Goal: Transaction & Acquisition: Purchase product/service

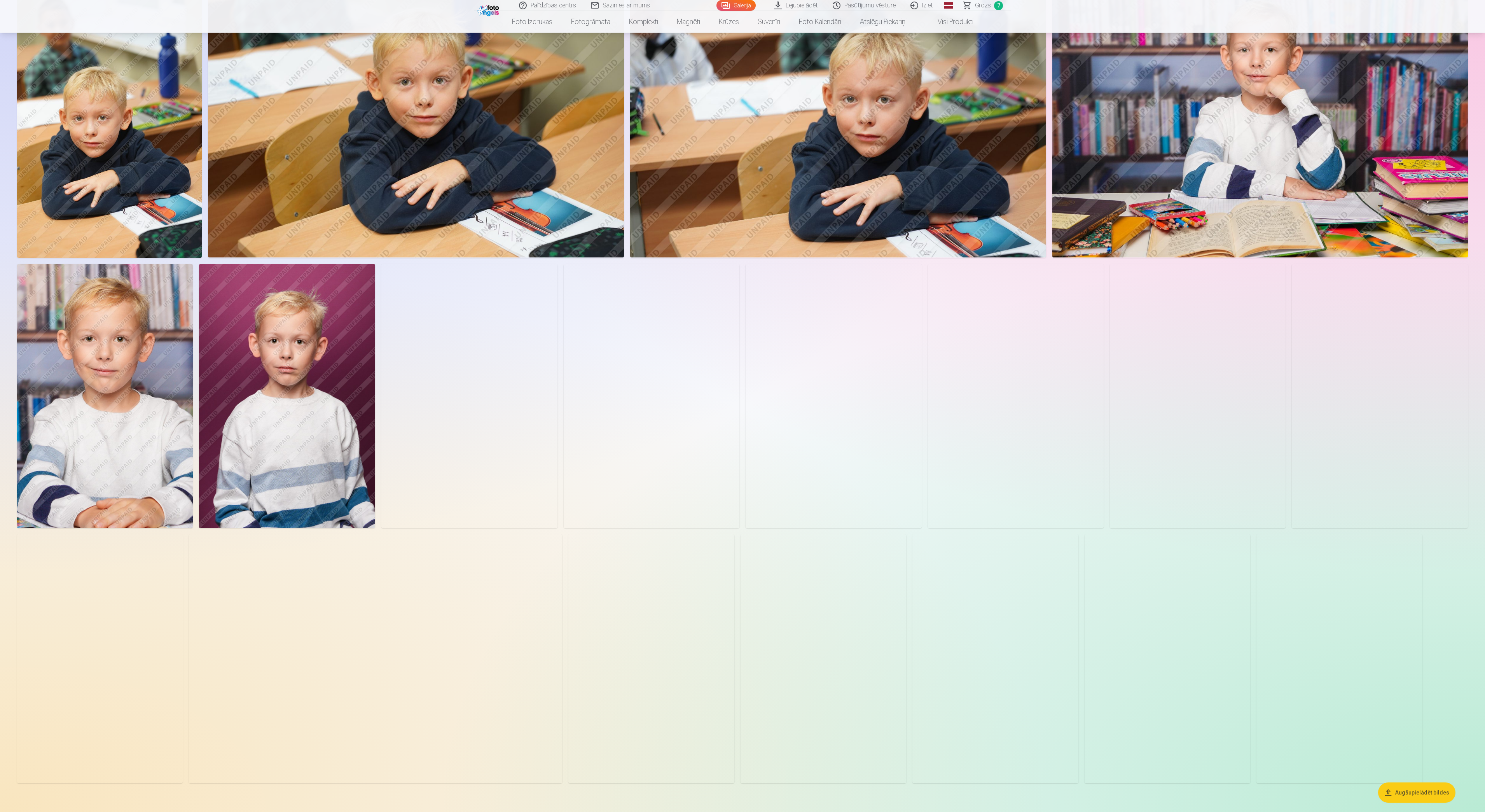
scroll to position [544, 0]
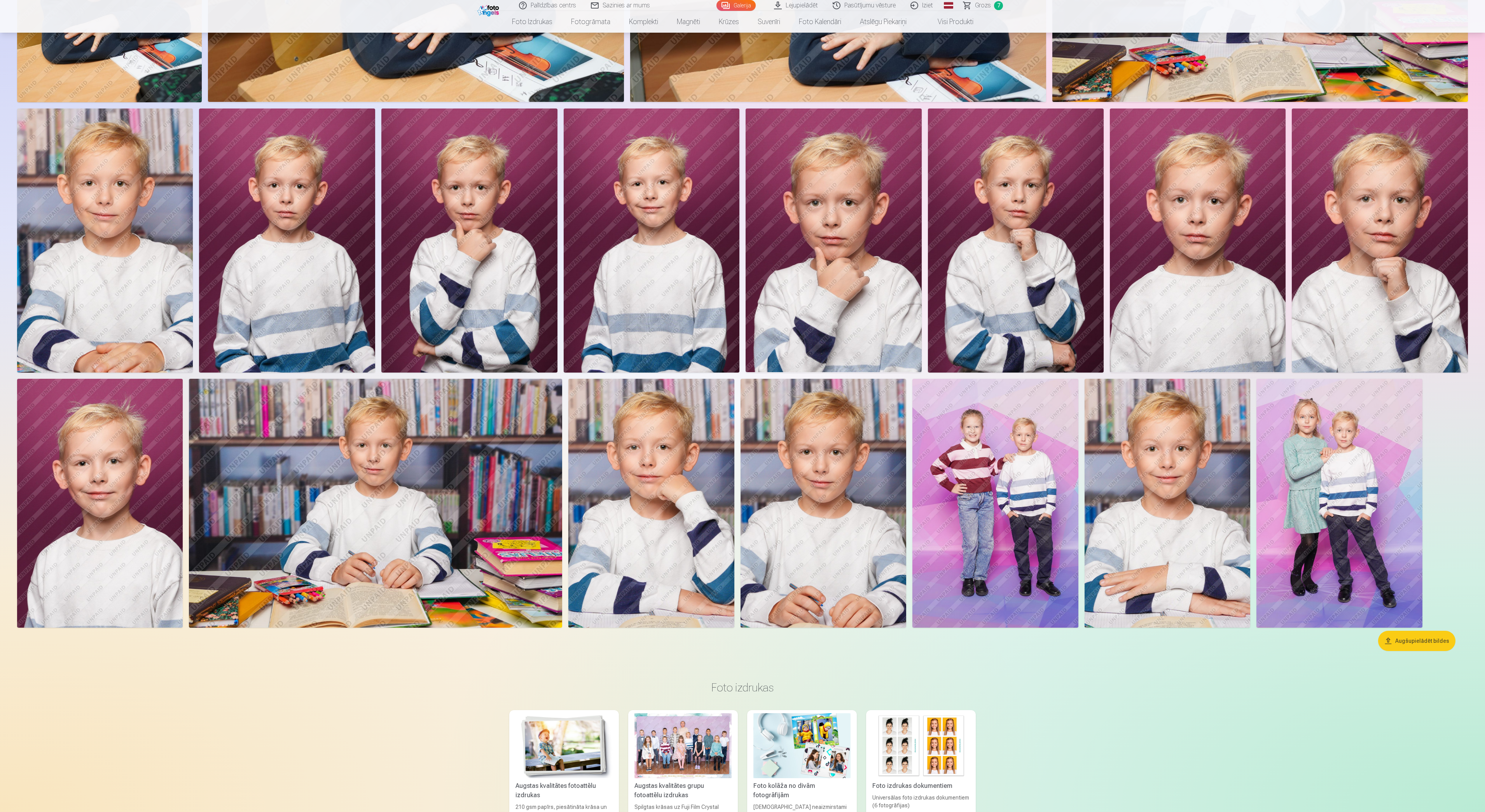
click at [675, 484] on img at bounding box center [651, 503] width 166 height 249
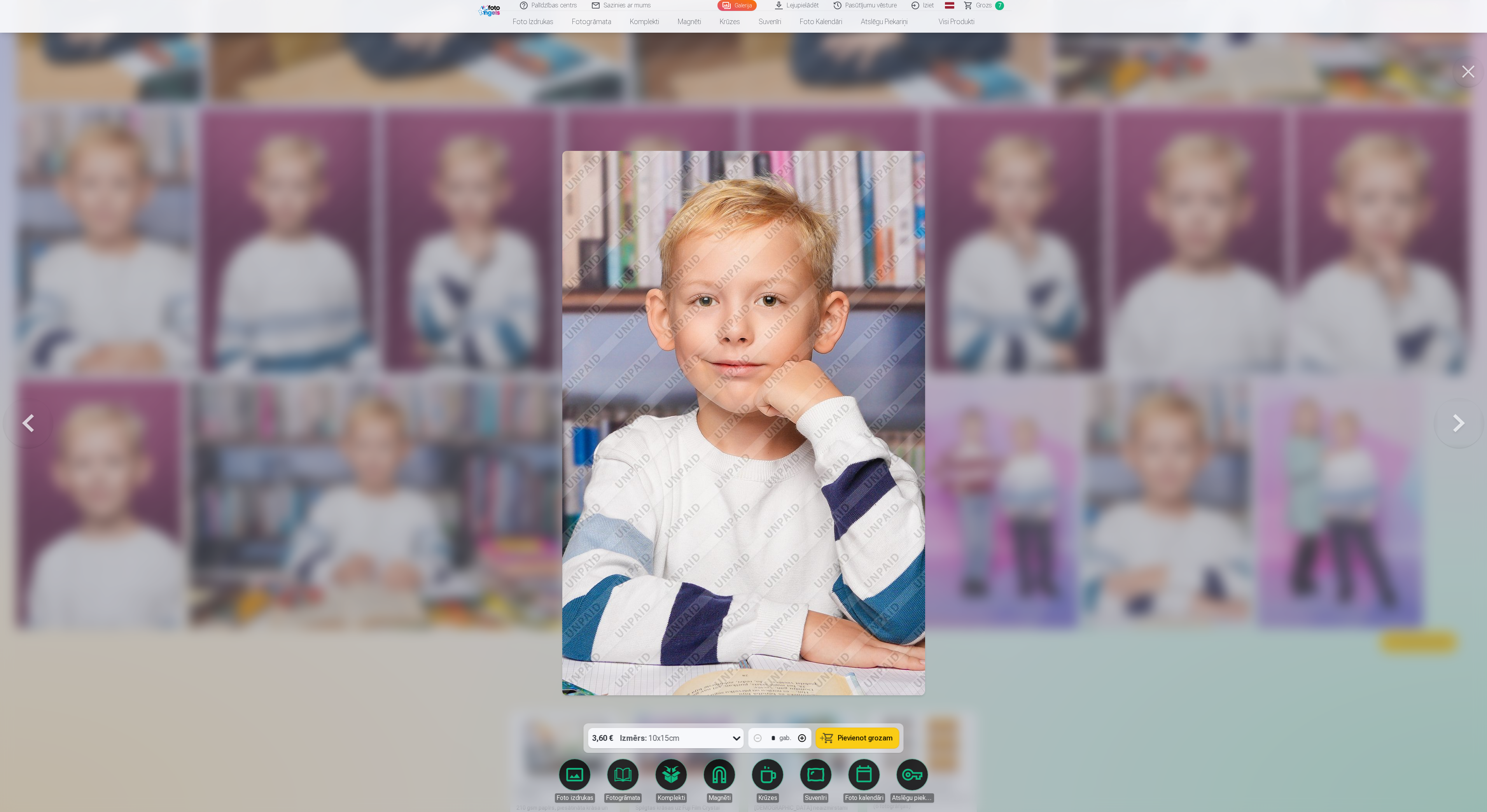
click at [871, 608] on span "Pievienot grozam" at bounding box center [865, 738] width 55 height 7
click at [1045, 608] on div at bounding box center [744, 406] width 1487 height 812
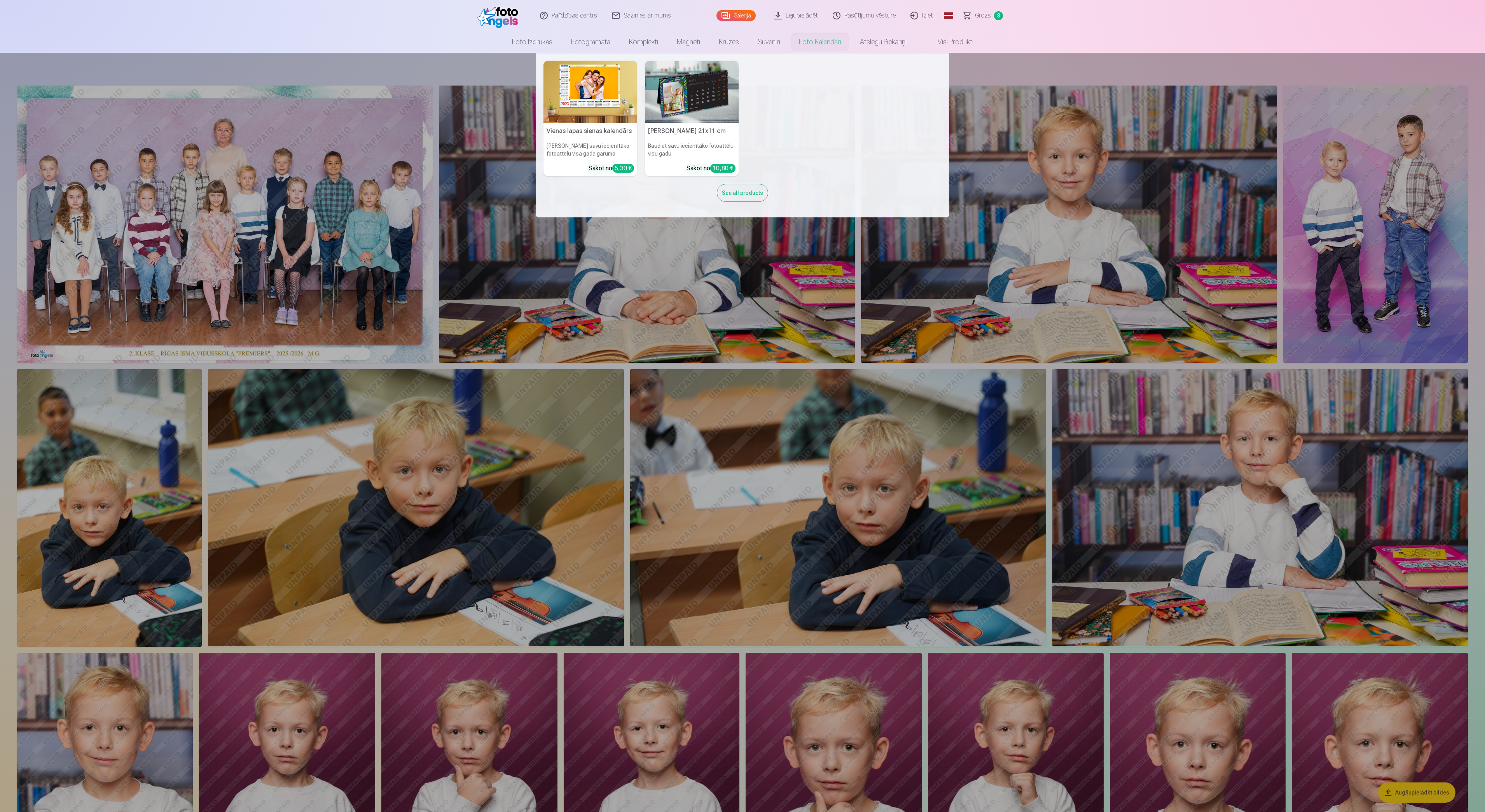
click at [820, 43] on link "Foto kalendāri" at bounding box center [820, 42] width 61 height 22
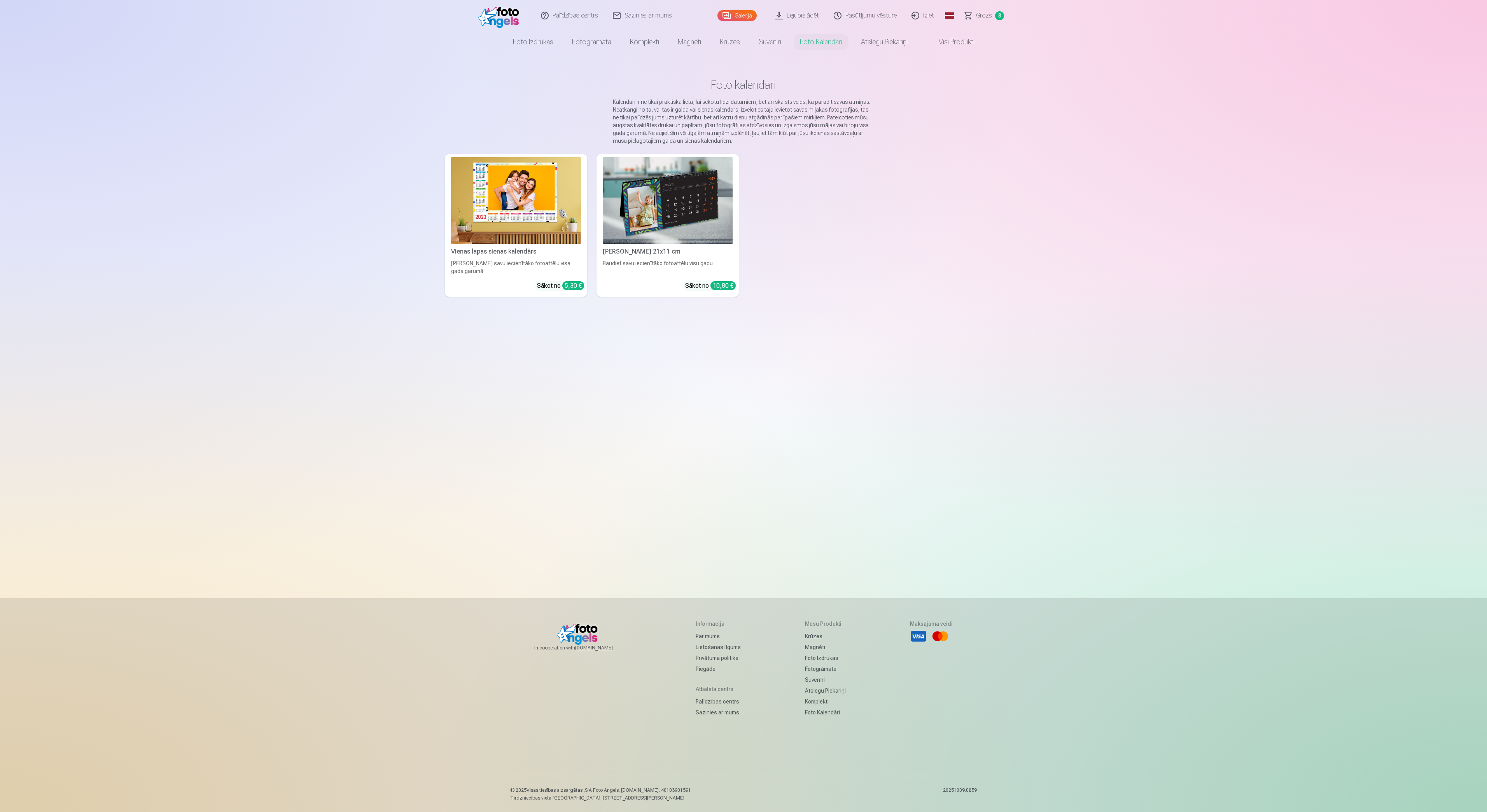
click at [682, 234] on img at bounding box center [667, 200] width 130 height 87
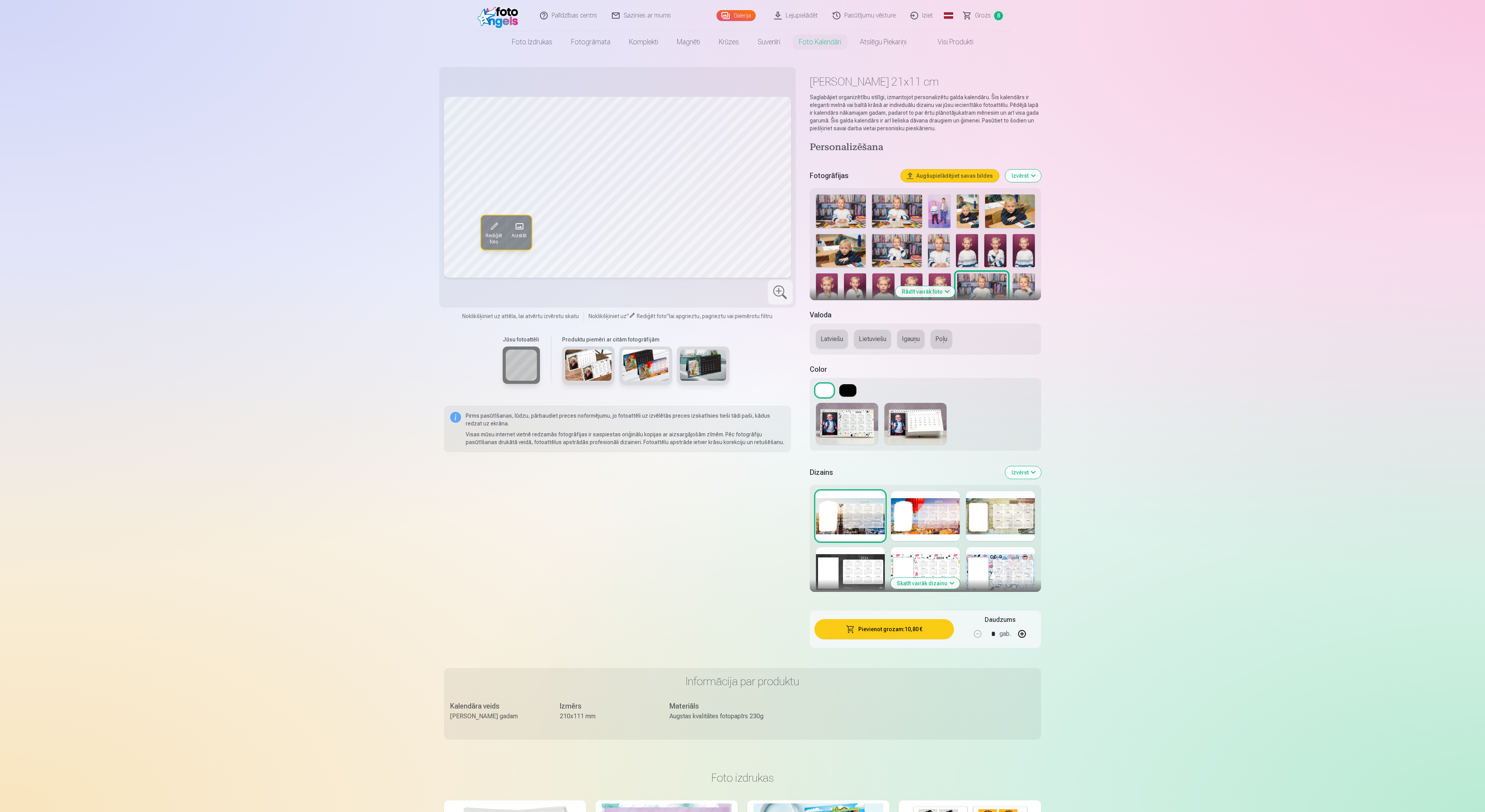
click at [945, 293] on button "Rādīt vairāk foto" at bounding box center [925, 291] width 59 height 11
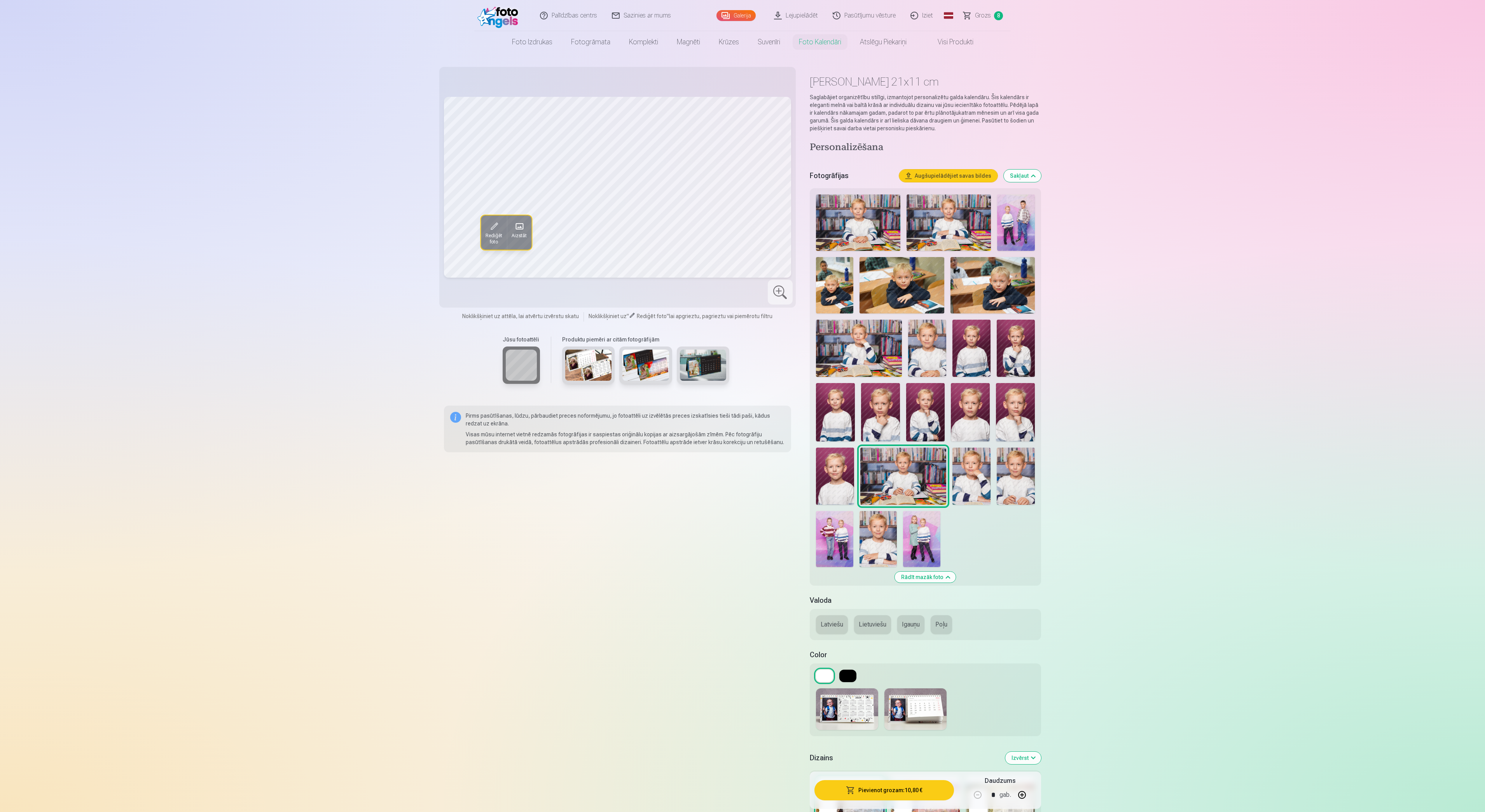
click at [824, 539] on img at bounding box center [835, 538] width 38 height 56
click at [833, 608] on button "Latviešu" at bounding box center [832, 624] width 32 height 18
click at [841, 608] on button at bounding box center [848, 676] width 17 height 13
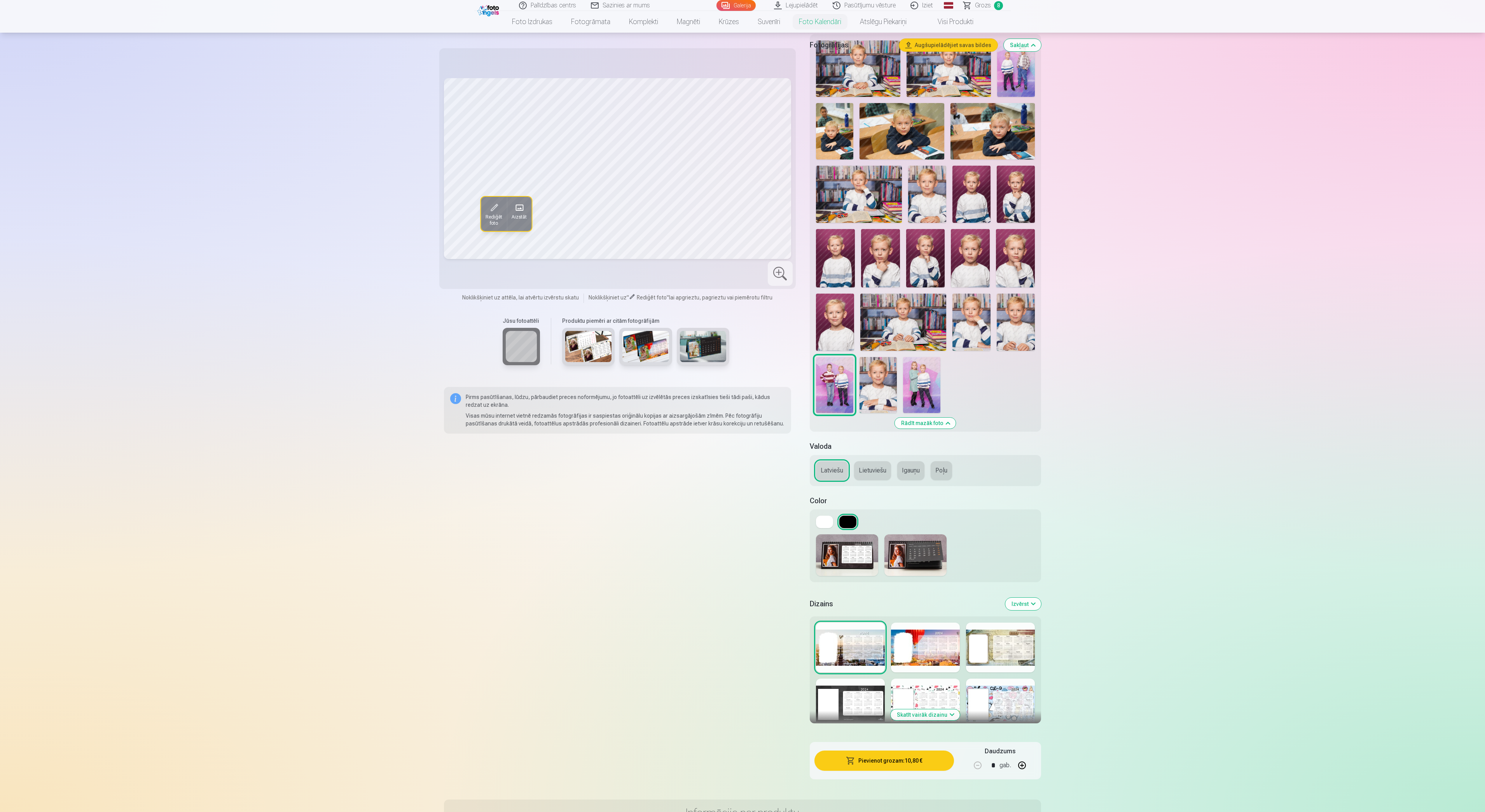
scroll to position [155, 0]
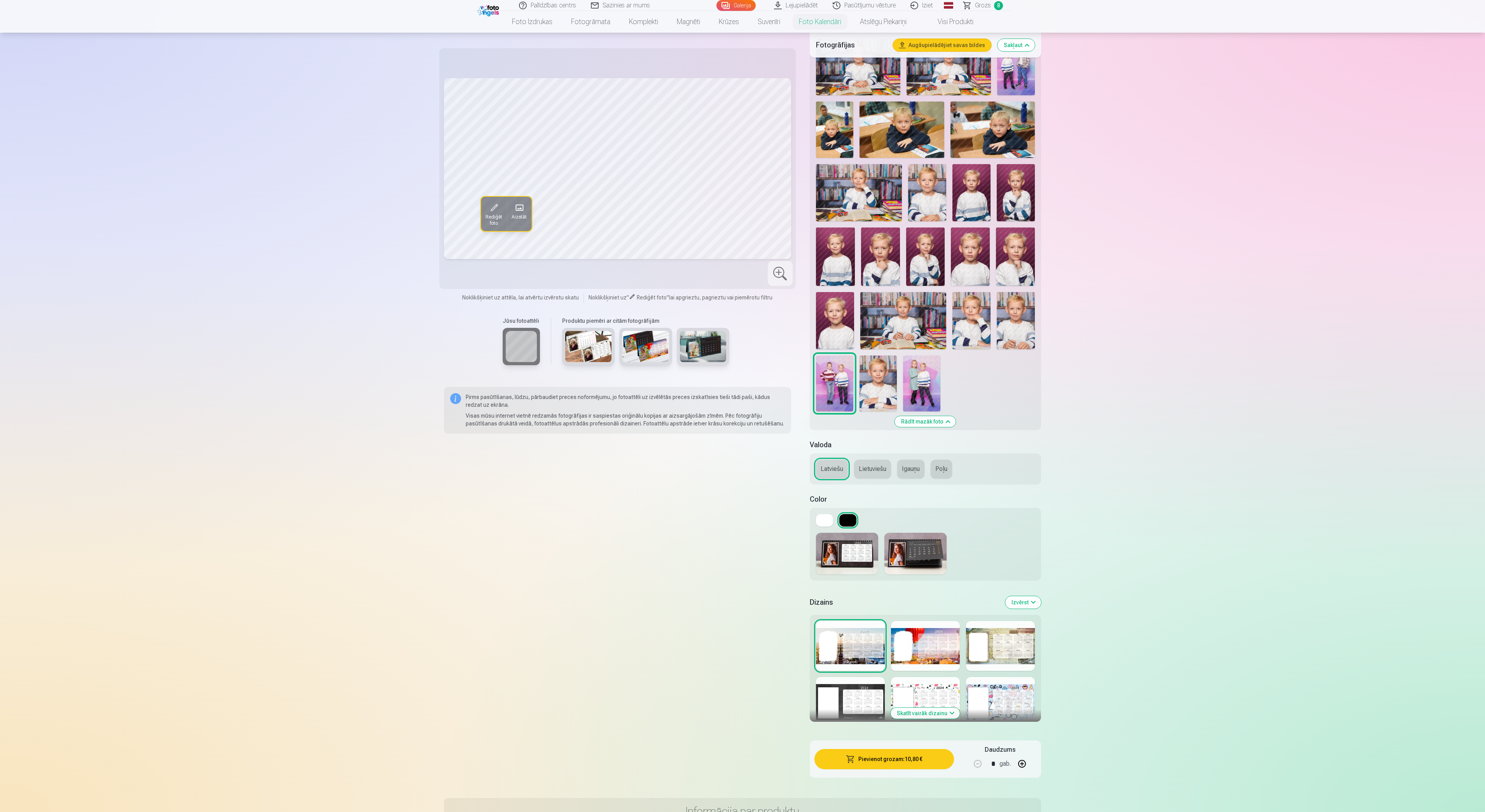
click at [848, 608] on div at bounding box center [850, 702] width 69 height 50
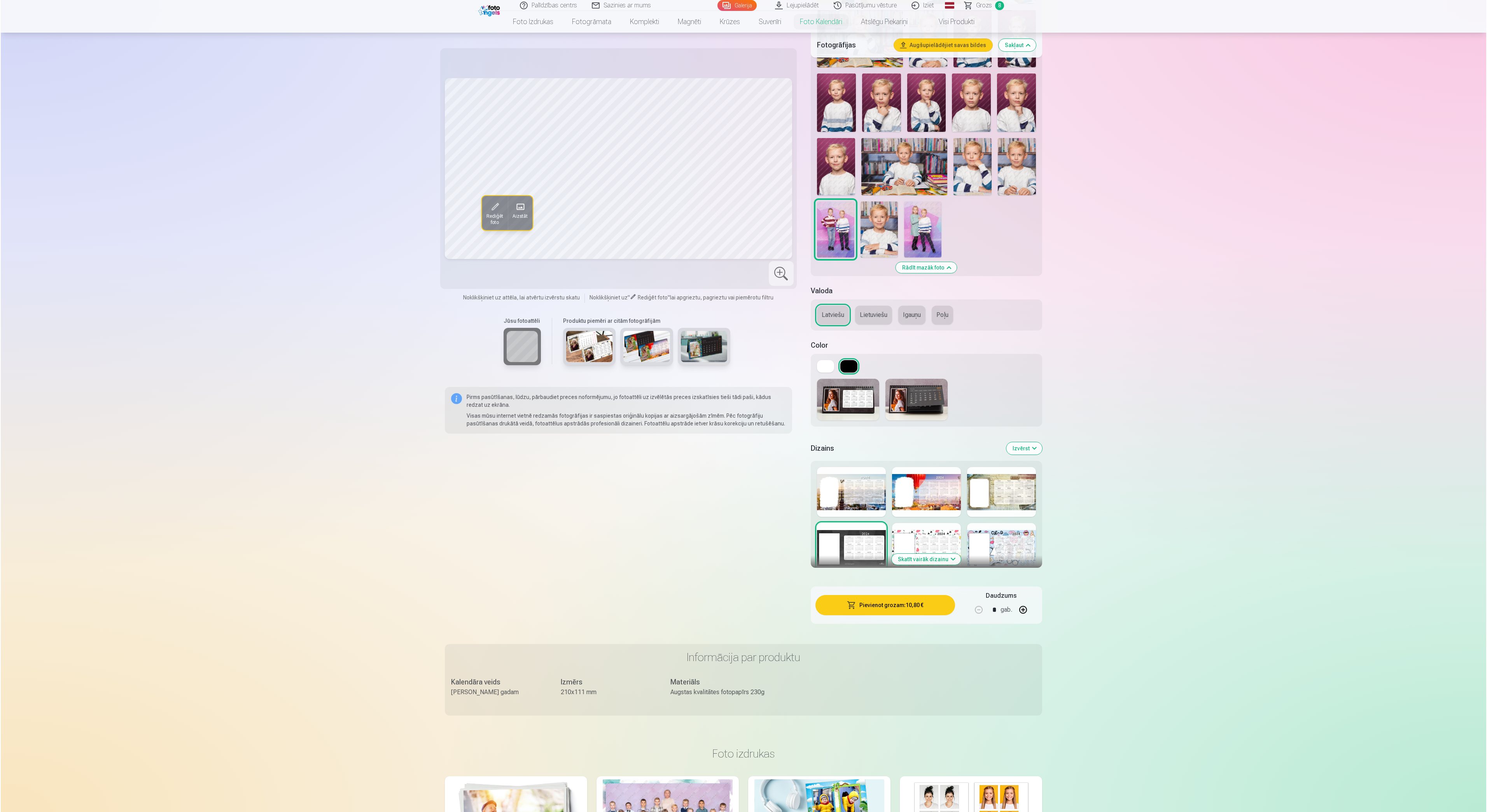
scroll to position [311, 0]
click at [947, 556] on button "Skatīt vairāk dizainu" at bounding box center [925, 557] width 69 height 11
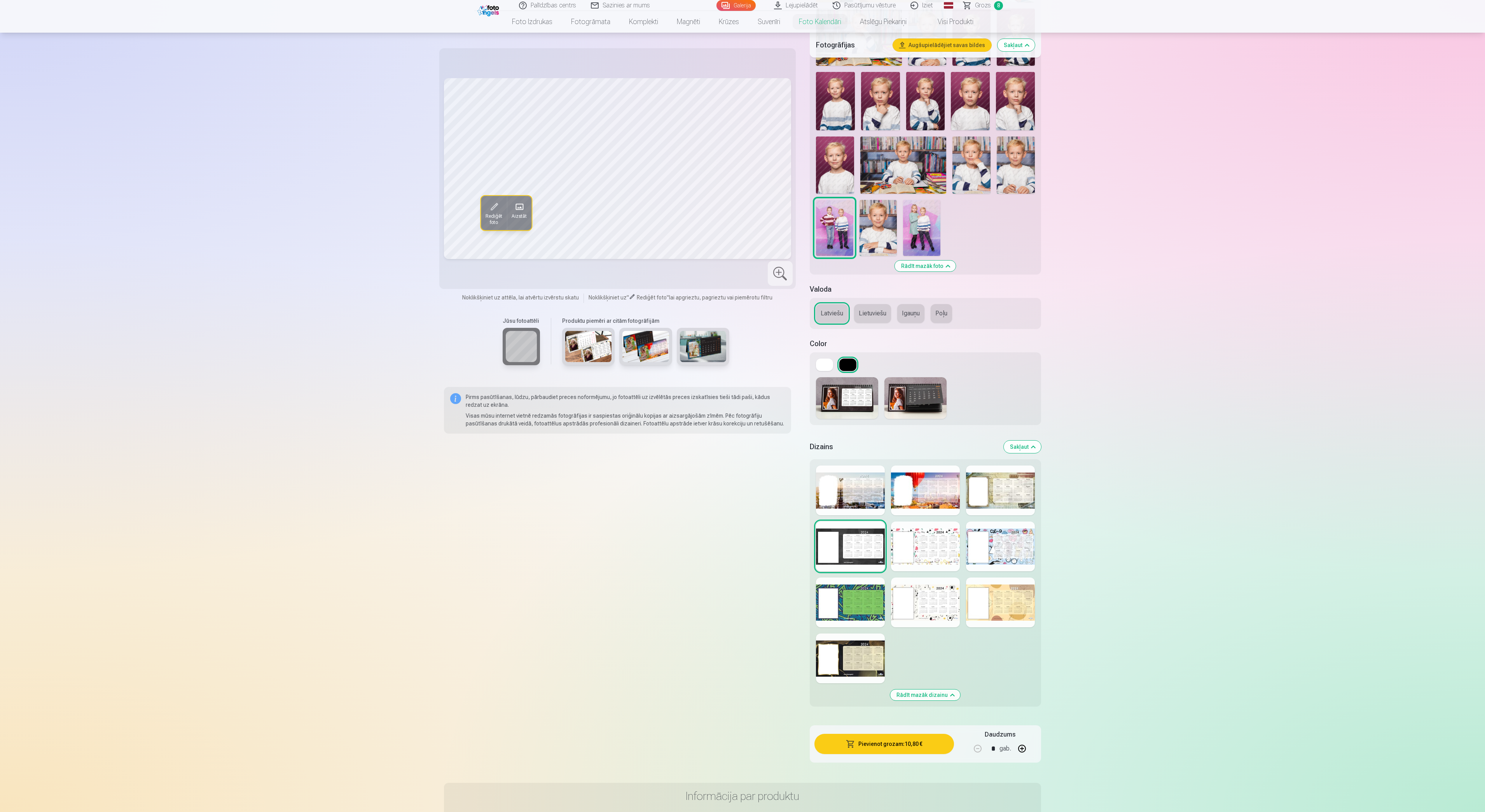
click at [870, 608] on div at bounding box center [850, 658] width 69 height 50
click at [858, 547] on div at bounding box center [850, 546] width 69 height 50
click at [898, 608] on button "Pievienot grozam : 10,80 €" at bounding box center [884, 743] width 140 height 20
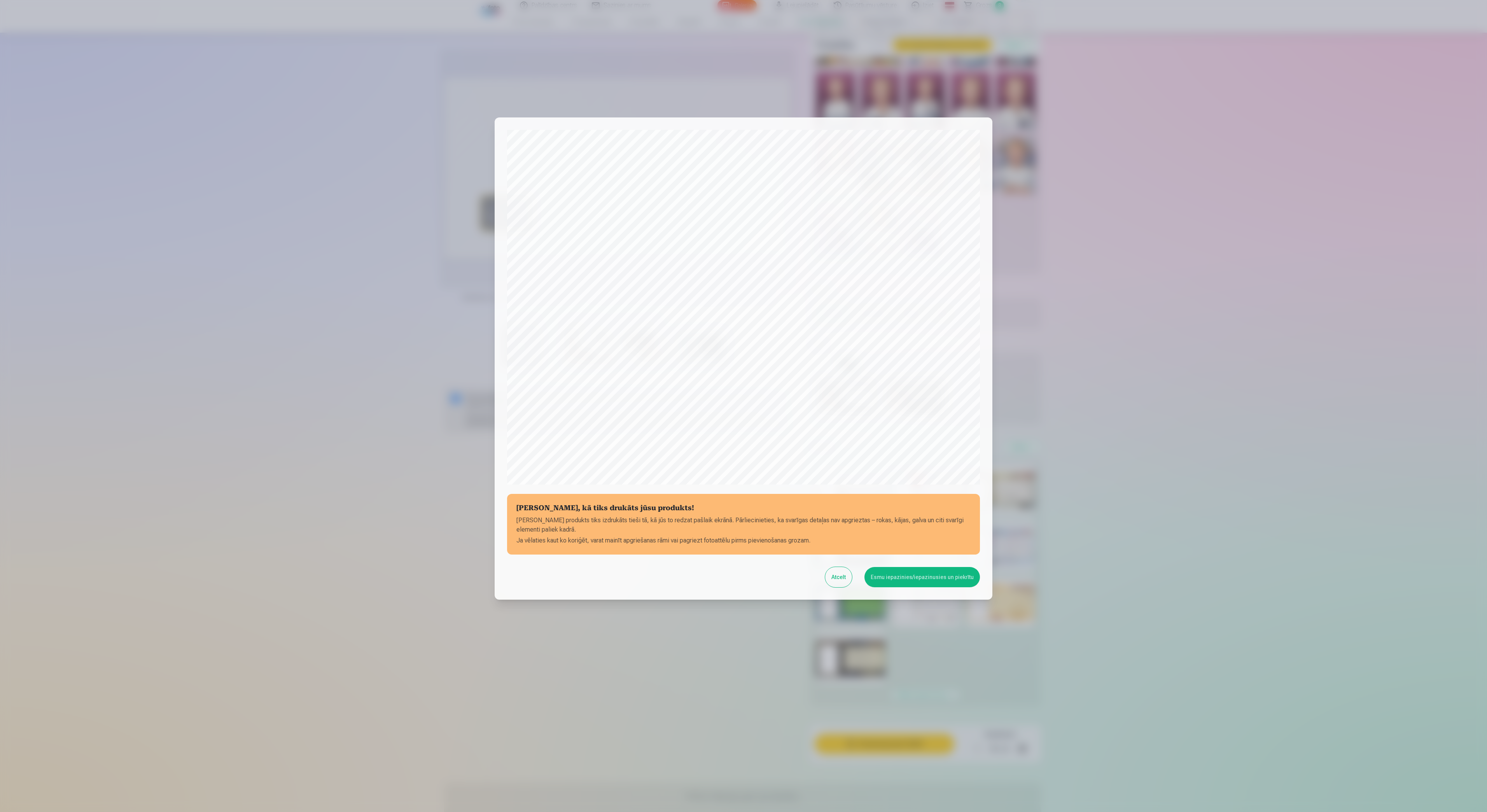
scroll to position [53, 0]
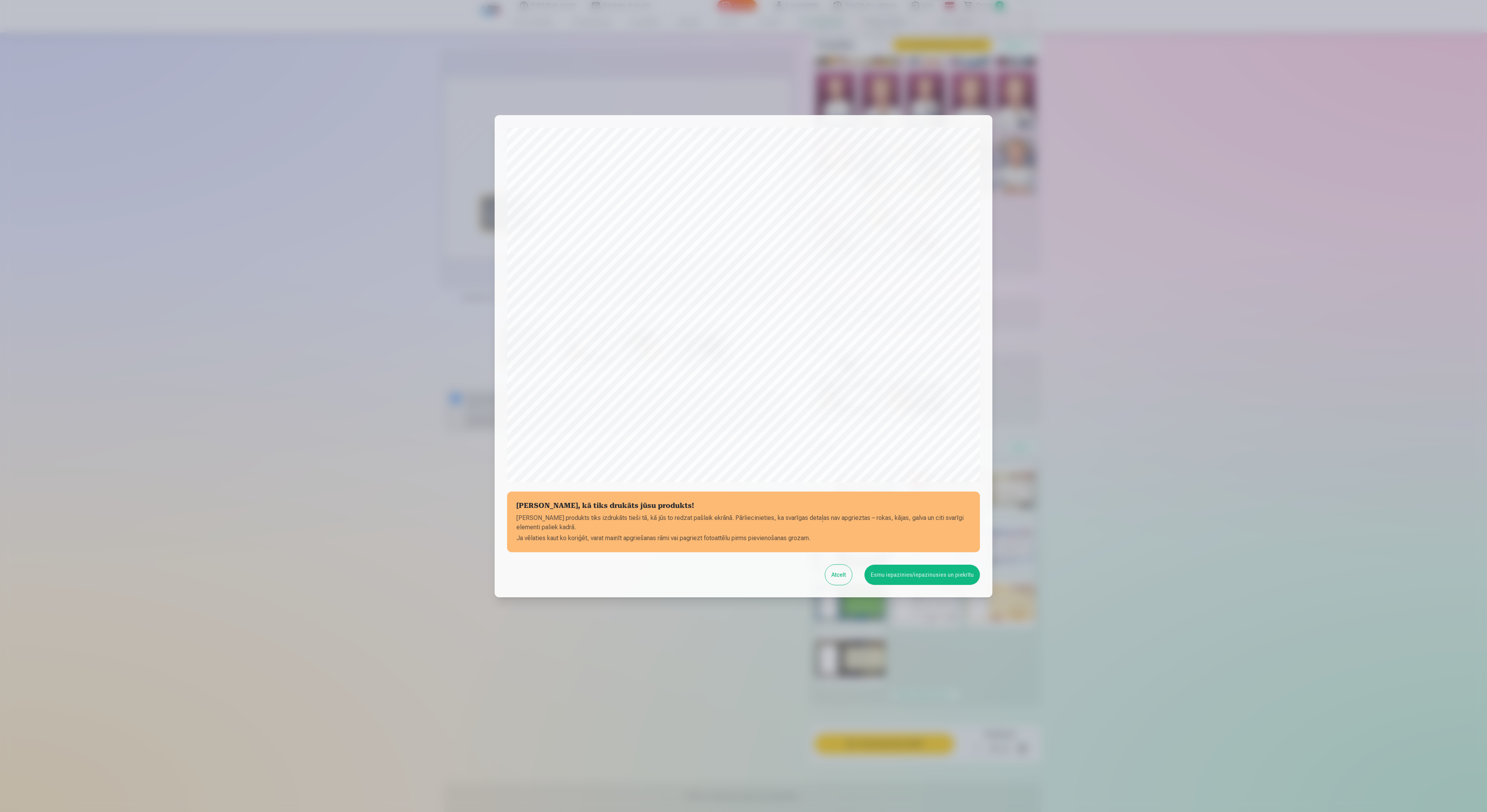
click at [845, 576] on button "Atcelt" at bounding box center [838, 574] width 27 height 20
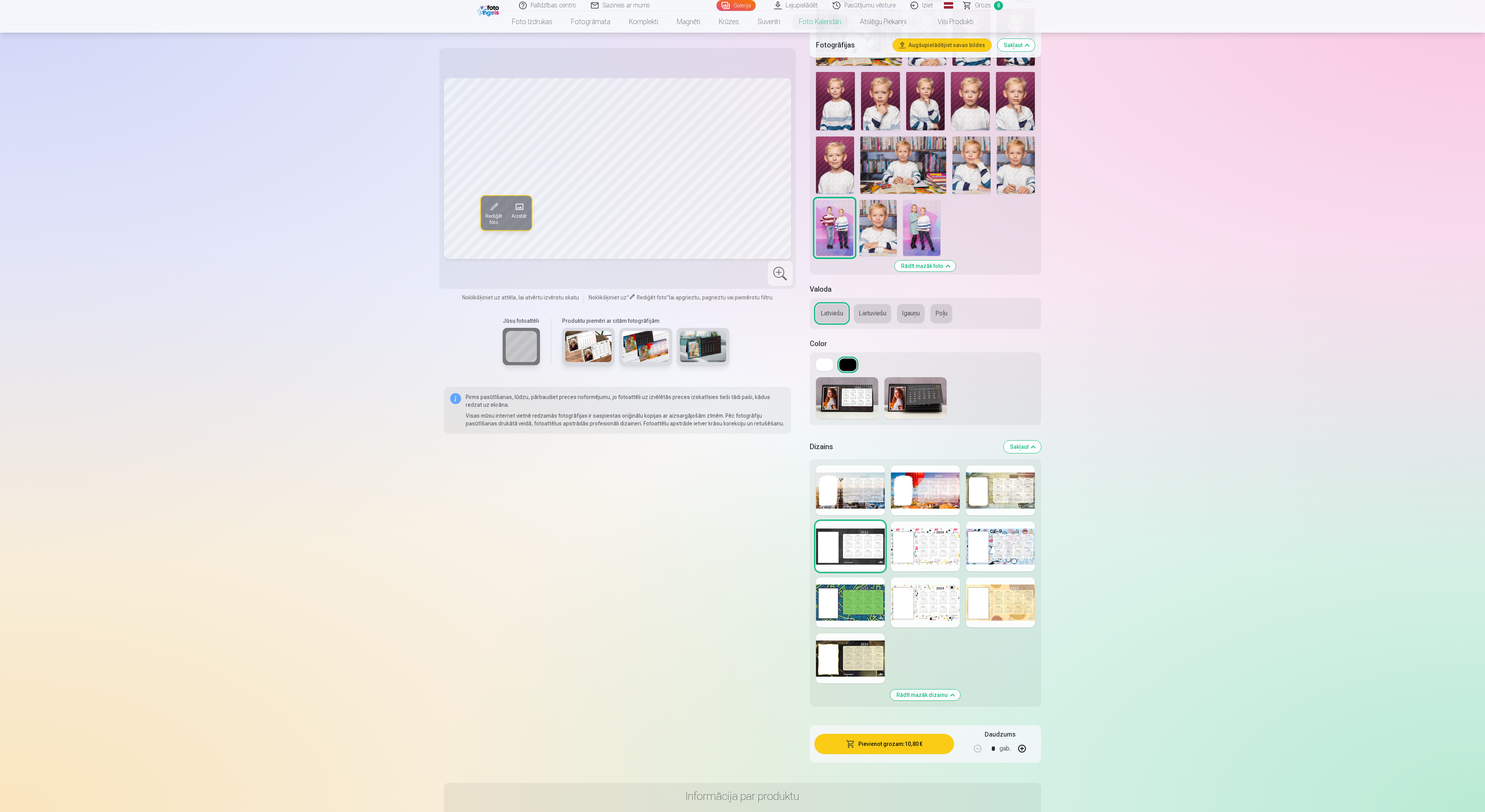
click at [855, 557] on div at bounding box center [850, 546] width 69 height 50
click at [873, 493] on div at bounding box center [850, 490] width 69 height 50
click at [931, 512] on div at bounding box center [925, 490] width 69 height 50
click at [1005, 491] on div at bounding box center [1000, 490] width 69 height 50
click at [870, 608] on button "Pievienot grozam : 10,80 €" at bounding box center [884, 743] width 140 height 20
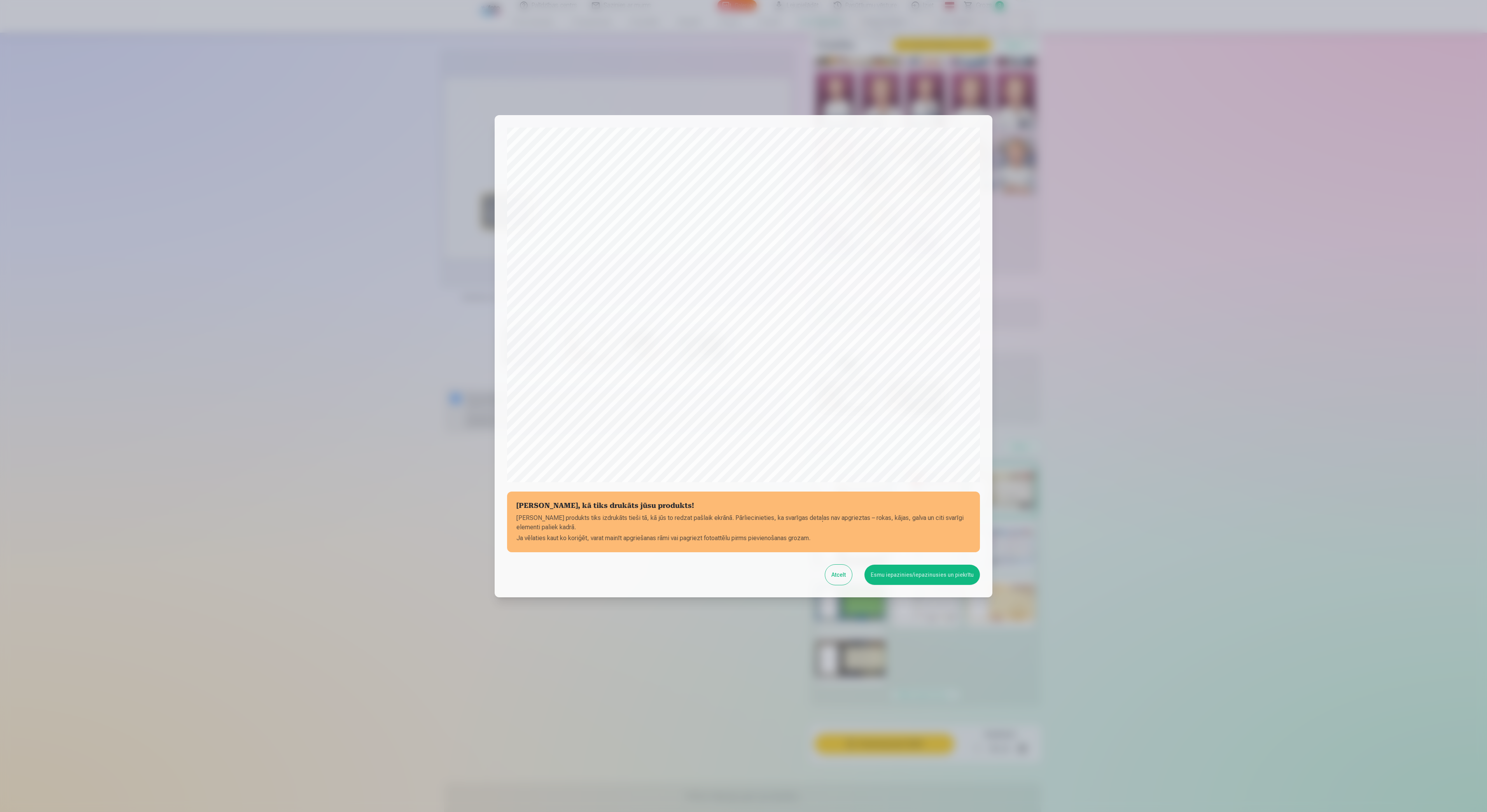
click at [906, 573] on button "Esmu iepazinies/iepazinusies un piekrītu" at bounding box center [922, 574] width 115 height 20
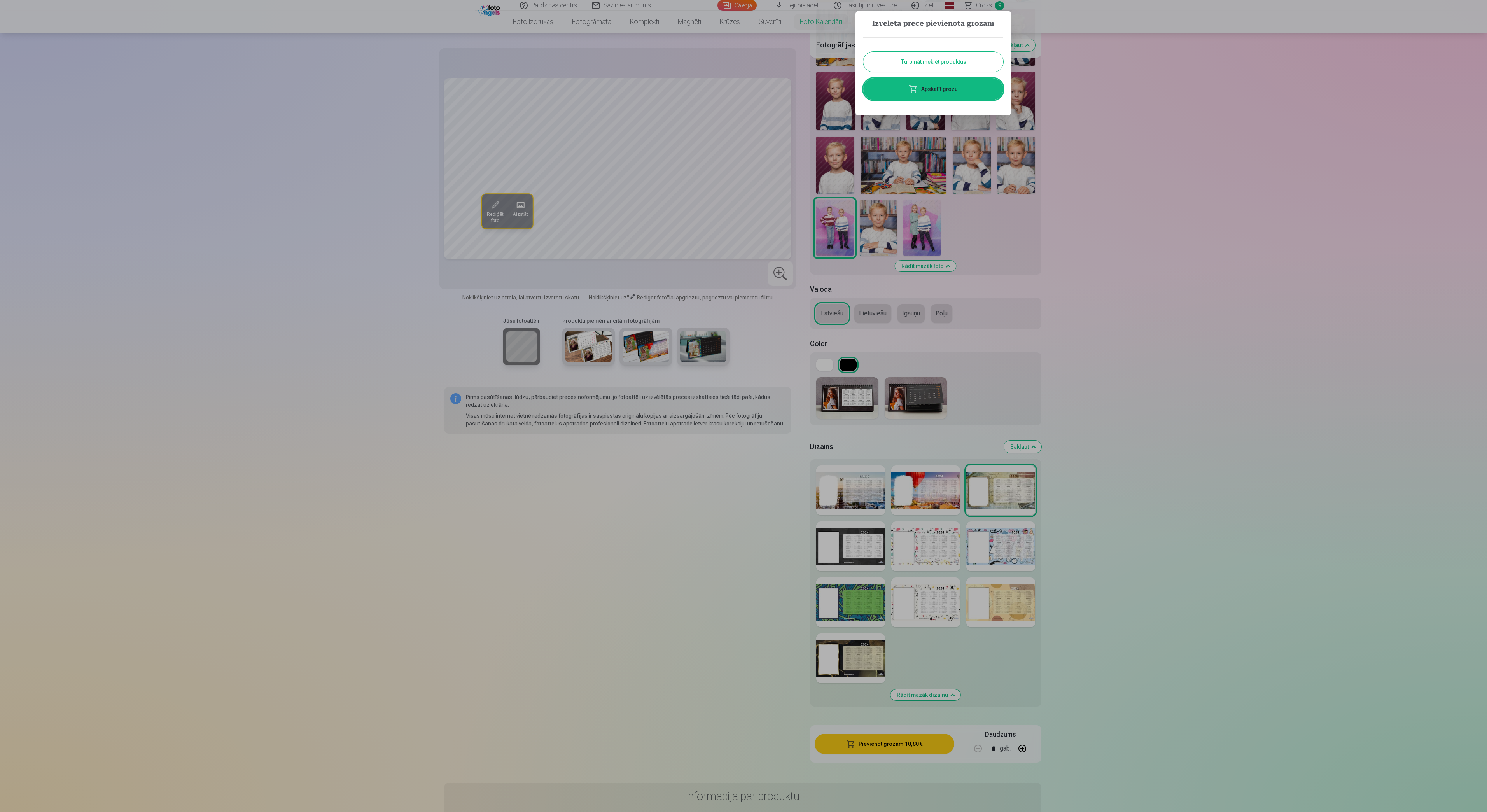
click at [954, 63] on button "Turpināt meklēt produktus" at bounding box center [933, 62] width 140 height 20
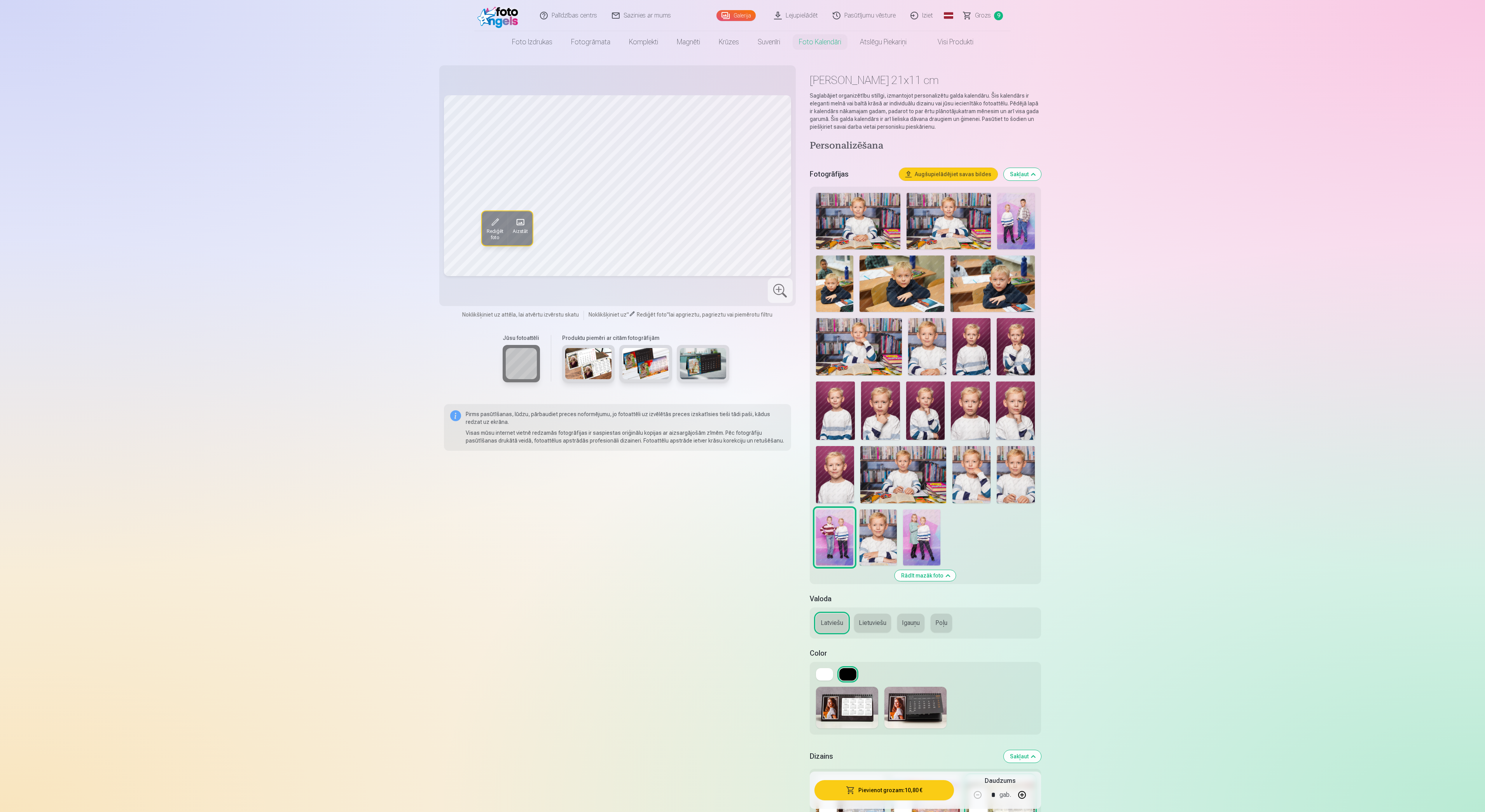
scroll to position [0, 0]
click at [923, 538] on img at bounding box center [922, 538] width 38 height 56
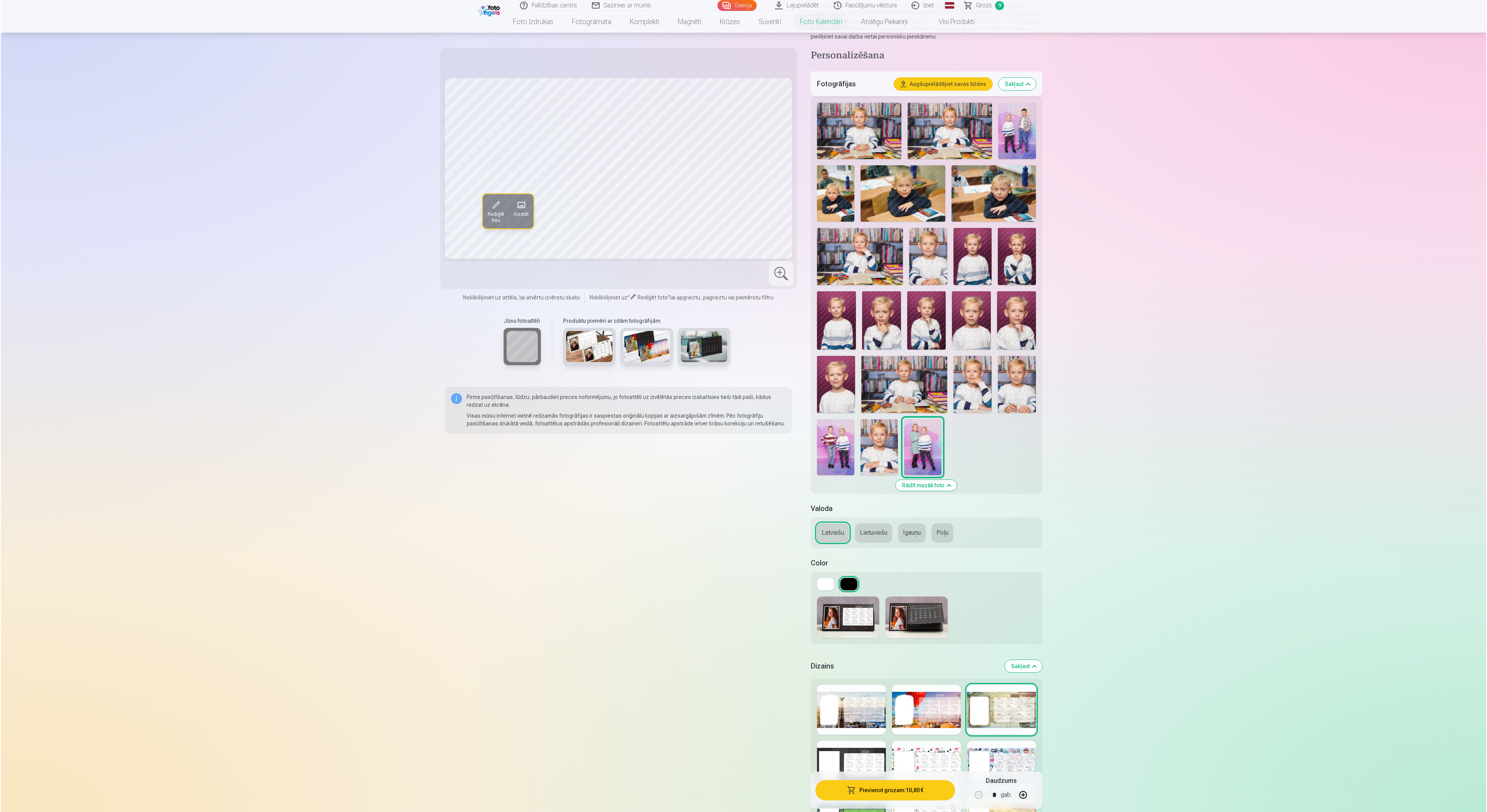
scroll to position [233, 0]
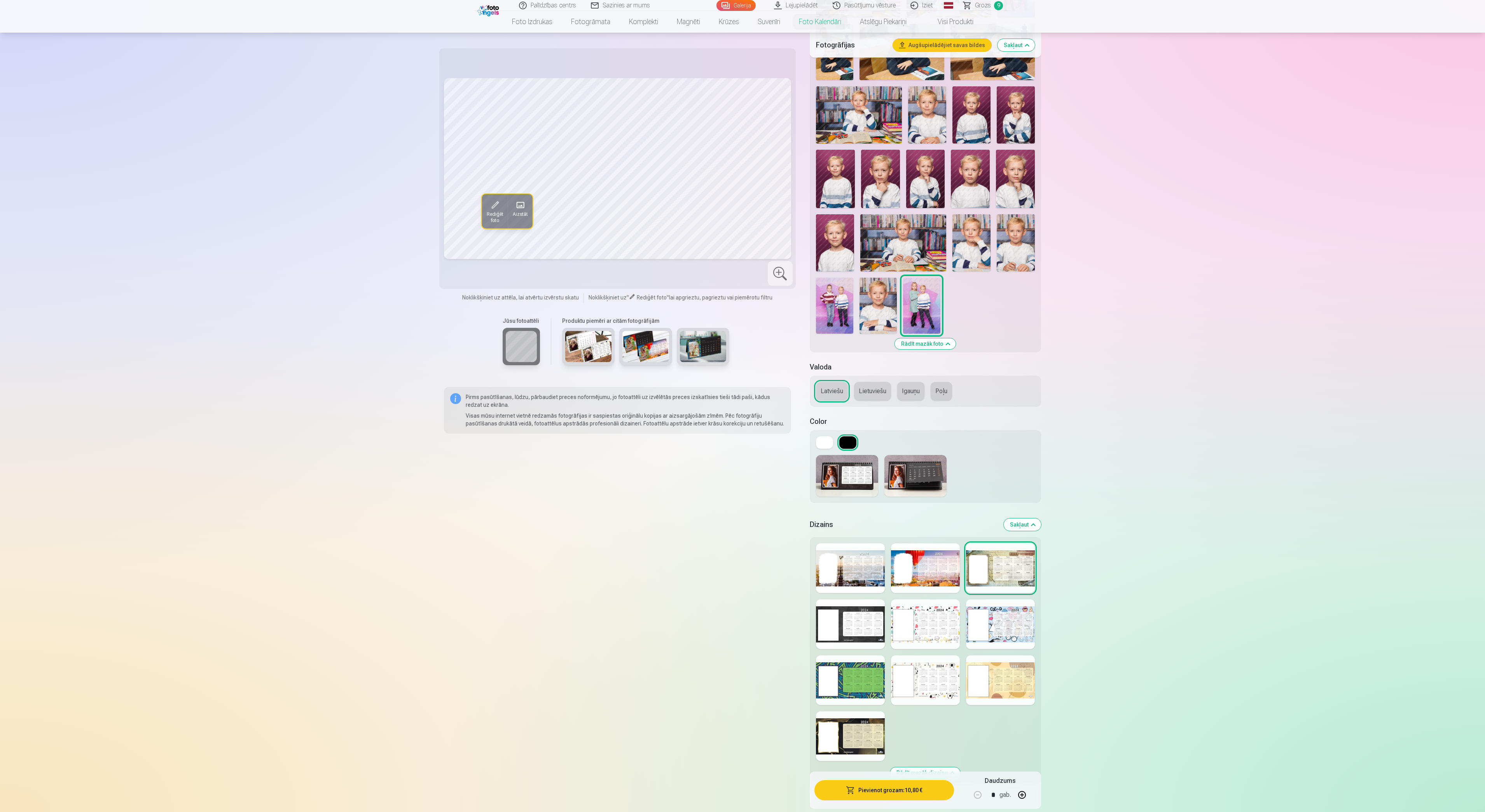
click at [1005, 608] on div at bounding box center [1000, 680] width 69 height 50
click at [1014, 569] on div at bounding box center [1000, 568] width 69 height 50
click at [1012, 608] on div at bounding box center [1000, 624] width 69 height 50
click at [833, 388] on button "Latviešu" at bounding box center [832, 391] width 32 height 18
click at [847, 443] on button at bounding box center [848, 443] width 17 height 13
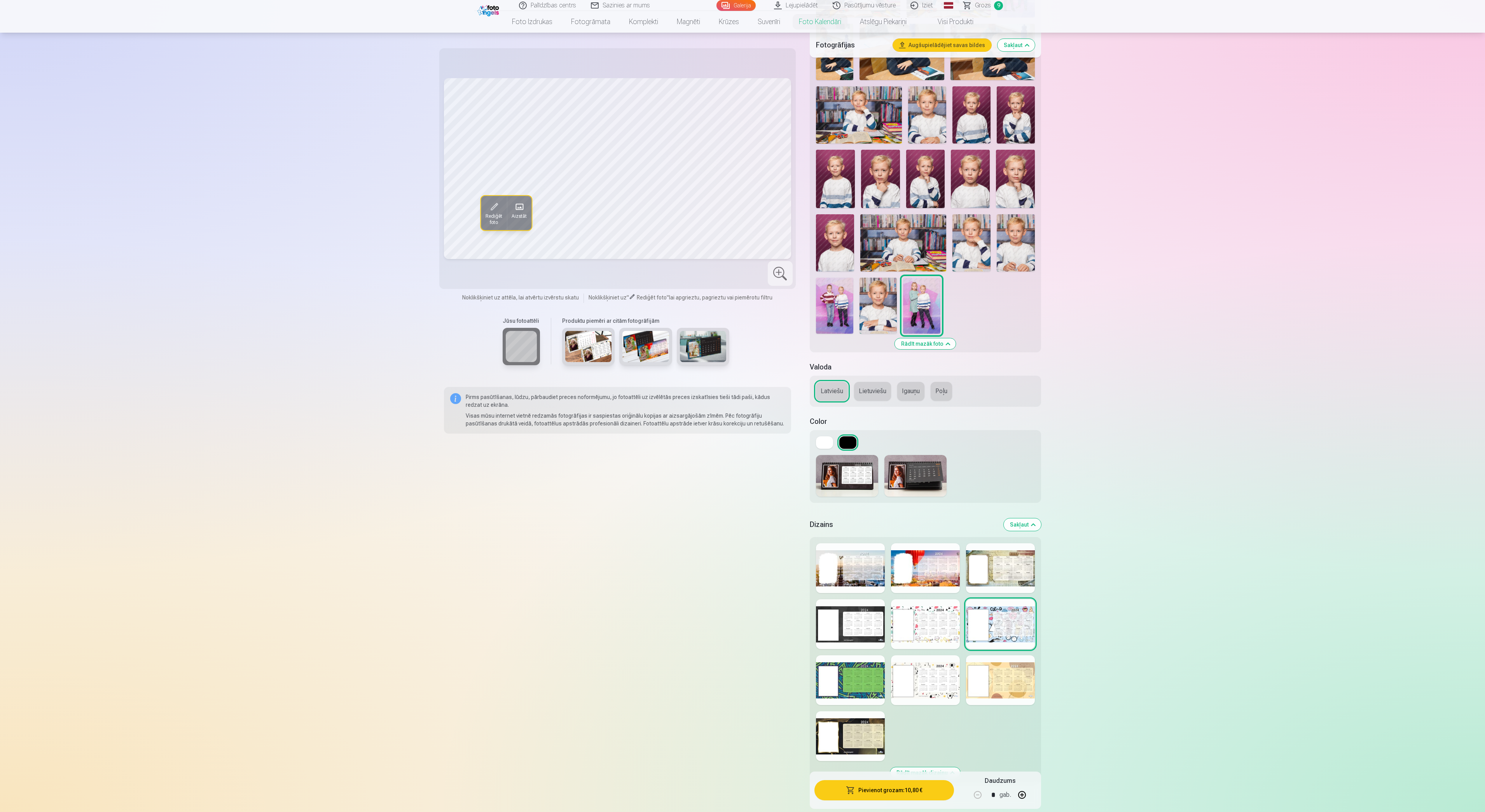
click at [869, 608] on div at bounding box center [850, 736] width 69 height 50
click at [854, 608] on div at bounding box center [850, 680] width 69 height 50
click at [866, 608] on div at bounding box center [850, 624] width 69 height 50
click at [911, 608] on button "Pievienot grozam : 10,80 €" at bounding box center [884, 789] width 140 height 20
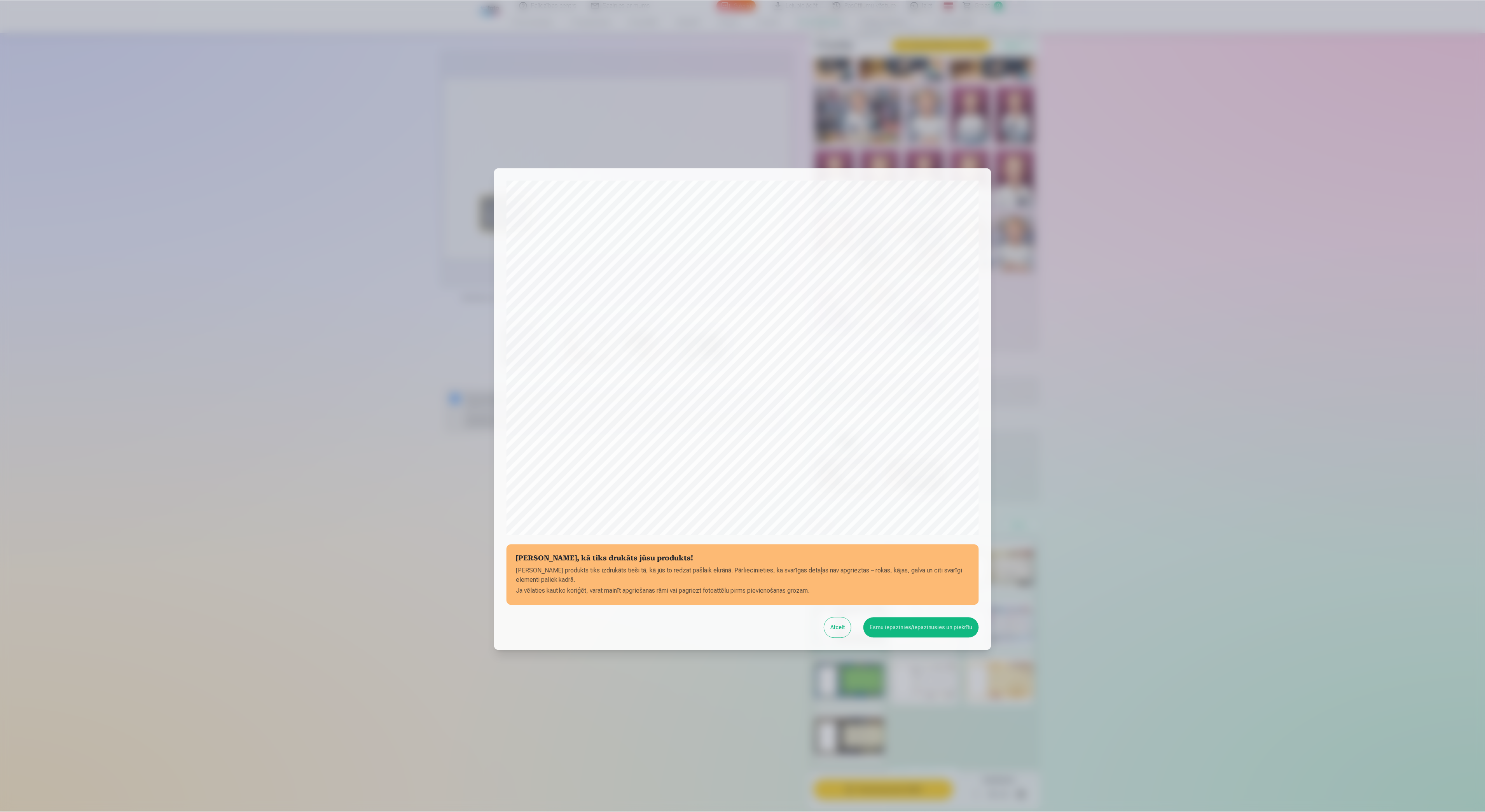
scroll to position [53, 0]
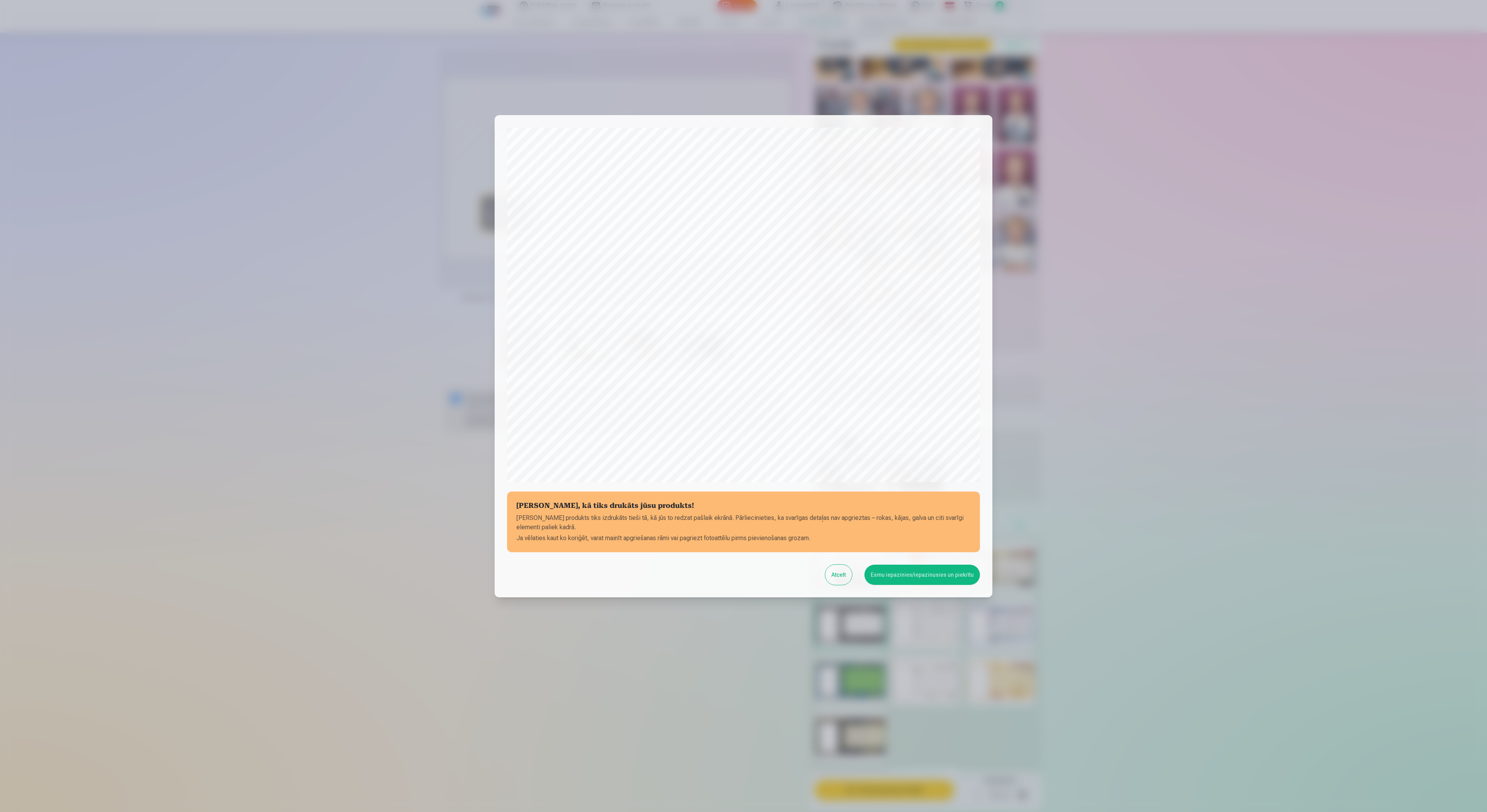
click at [909, 575] on button "Esmu iepazinies/iepazinusies un piekrītu" at bounding box center [922, 574] width 115 height 20
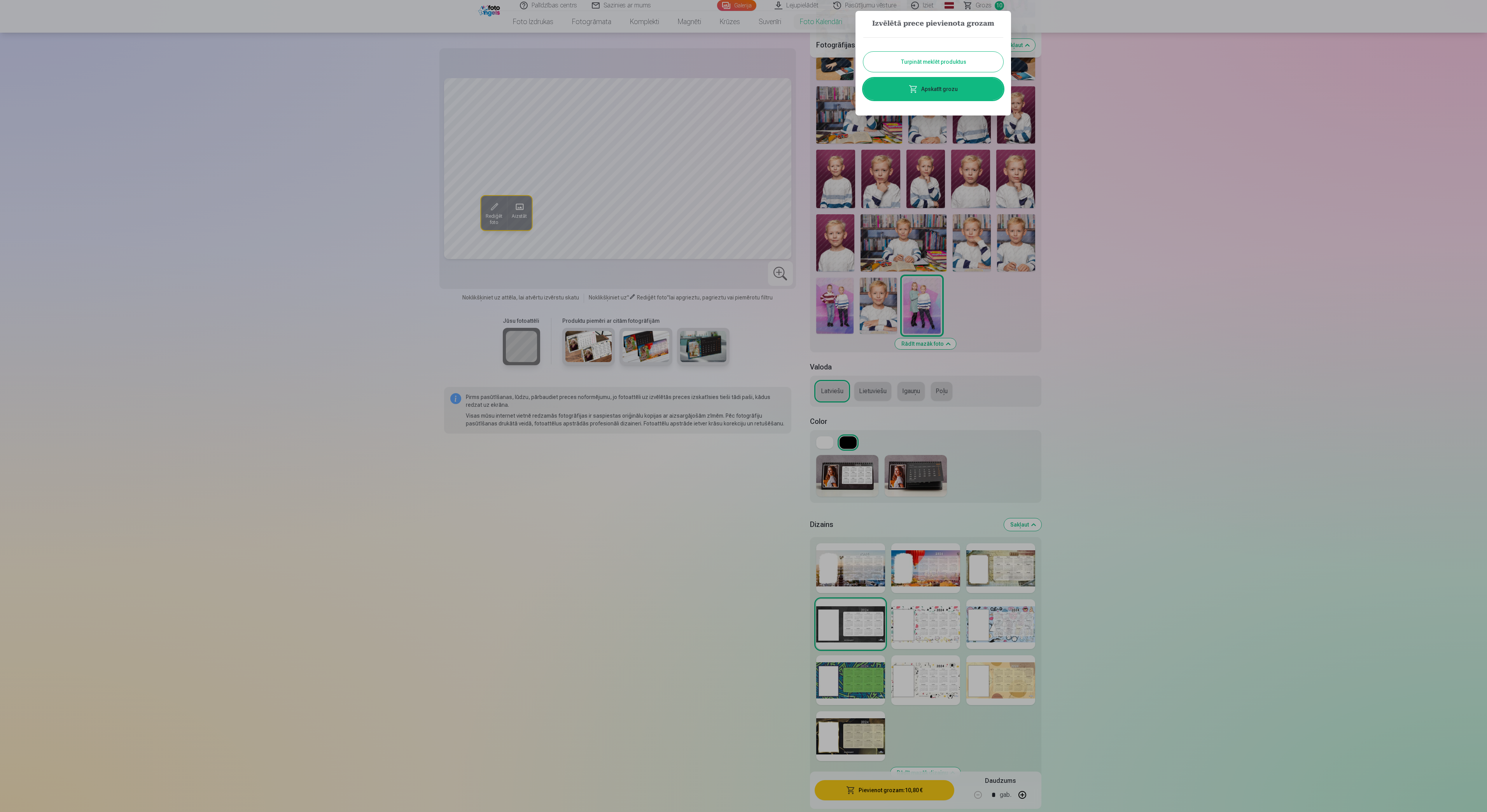
click at [1113, 268] on div at bounding box center [744, 406] width 1487 height 812
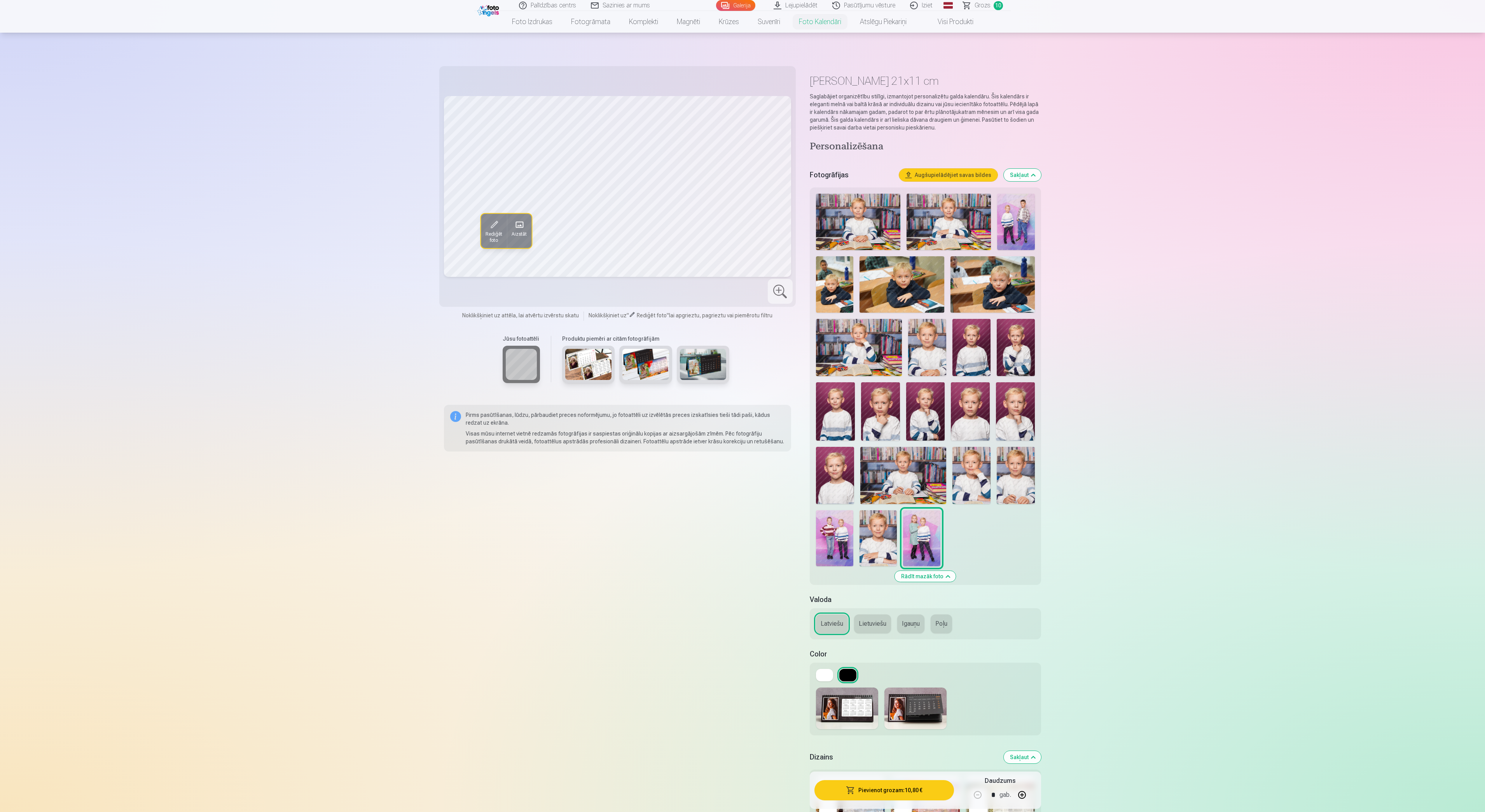
scroll to position [0, 0]
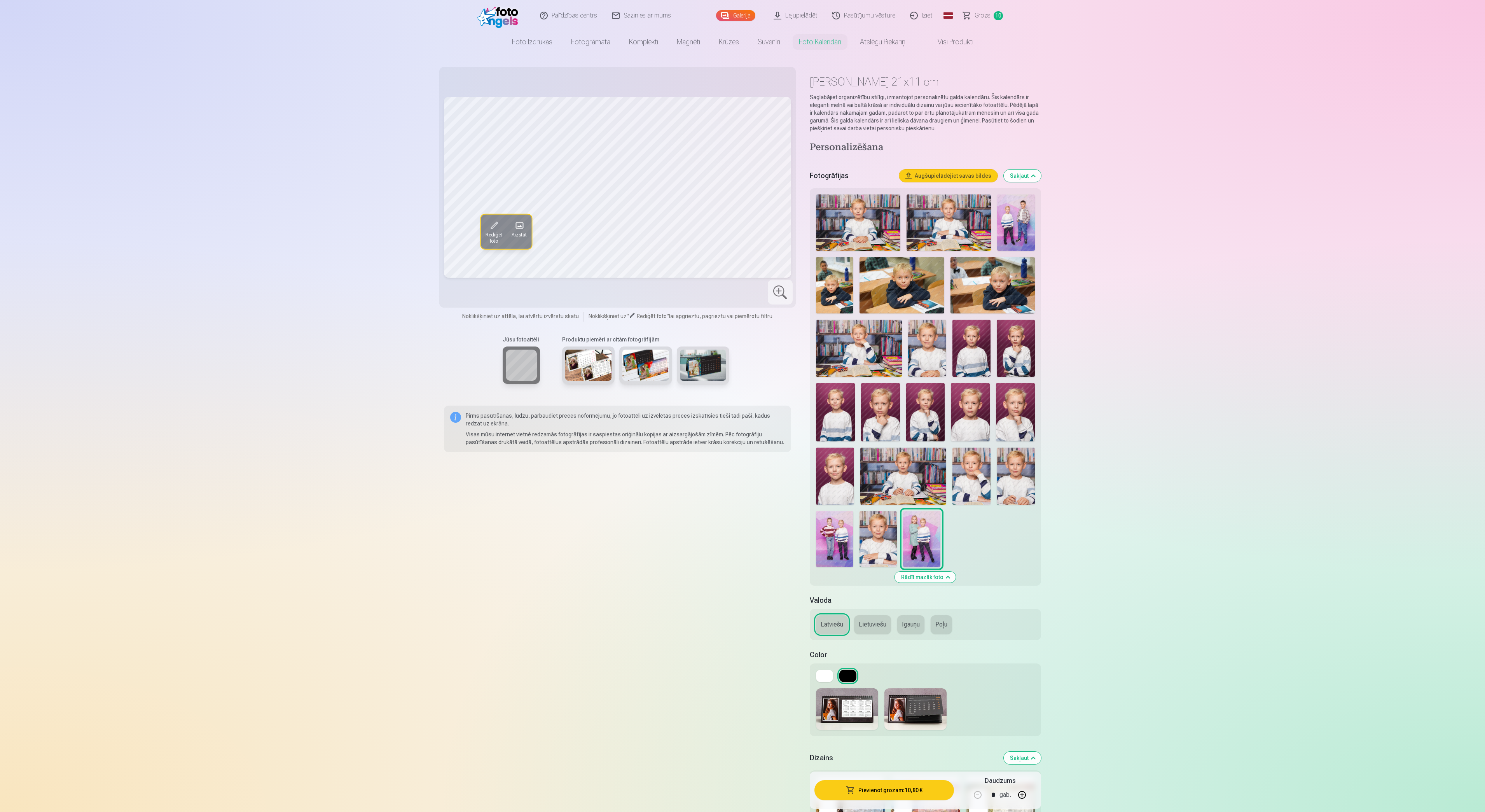
click at [1024, 217] on img at bounding box center [1016, 223] width 38 height 57
click at [730, 9] on div "Galerija" at bounding box center [738, 16] width 43 height 31
click at [734, 14] on link "Galerija" at bounding box center [736, 16] width 39 height 11
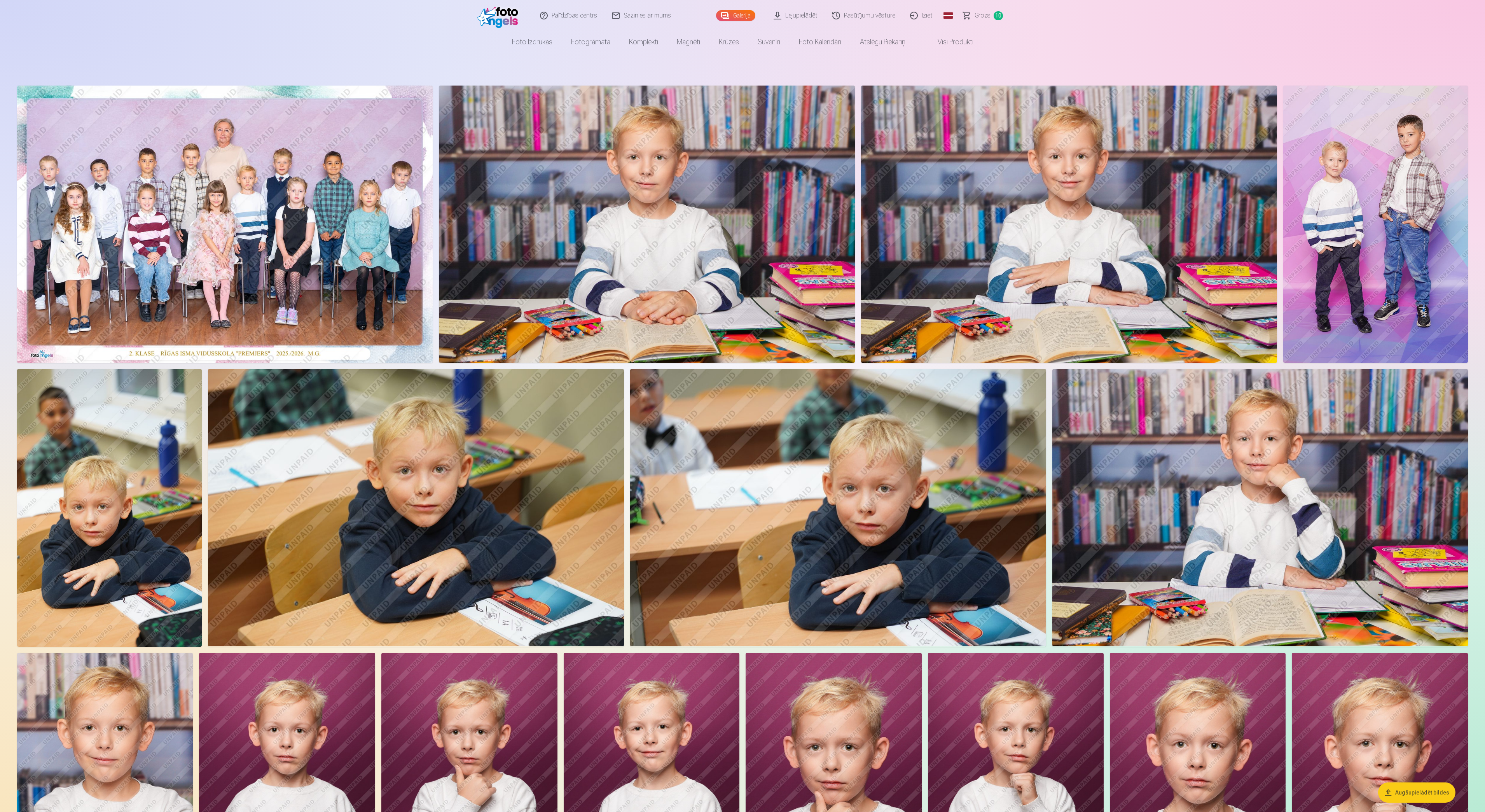
click at [1113, 213] on img at bounding box center [1376, 224] width 185 height 277
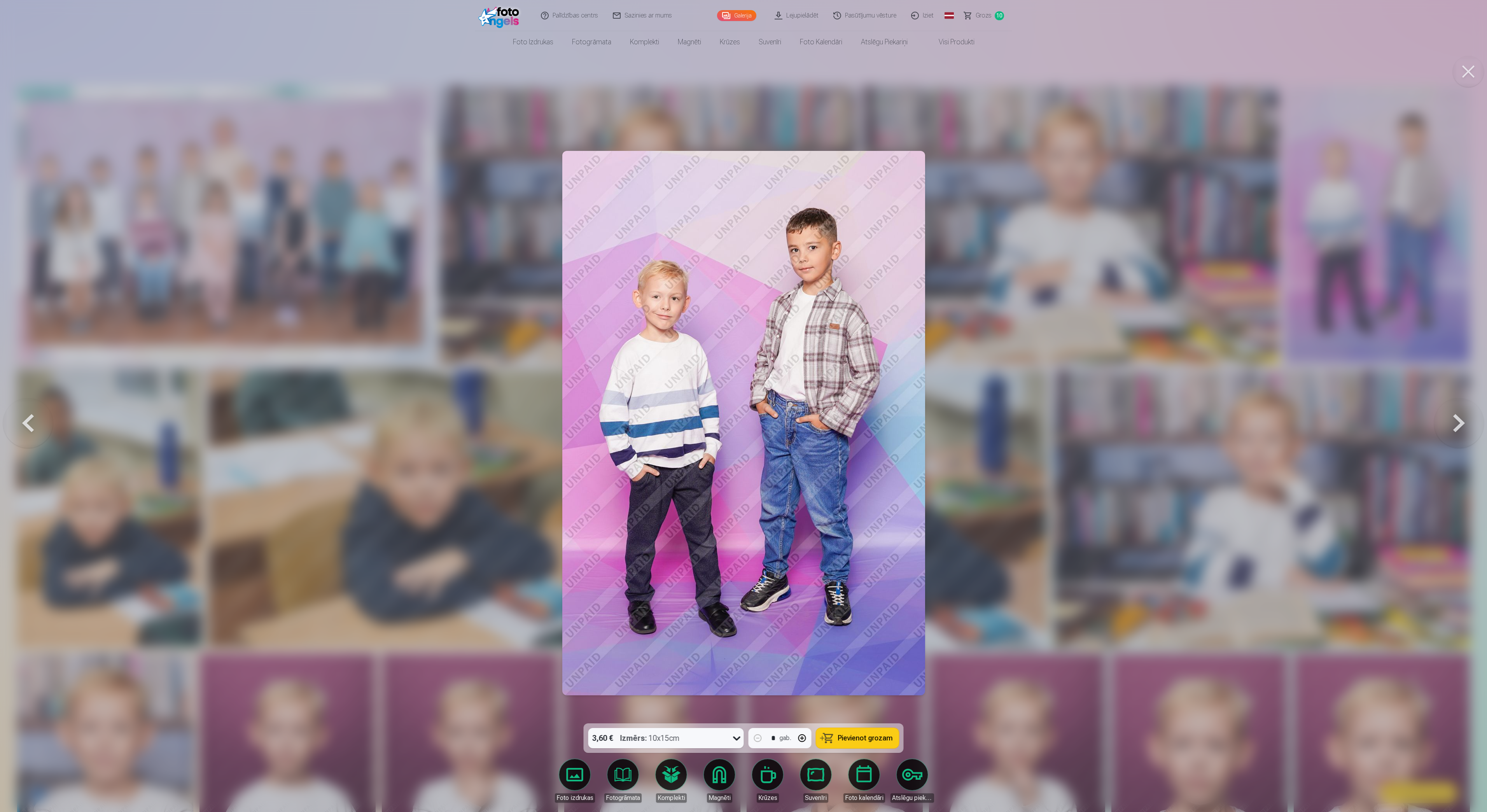
click at [1113, 71] on button at bounding box center [1469, 72] width 31 height 31
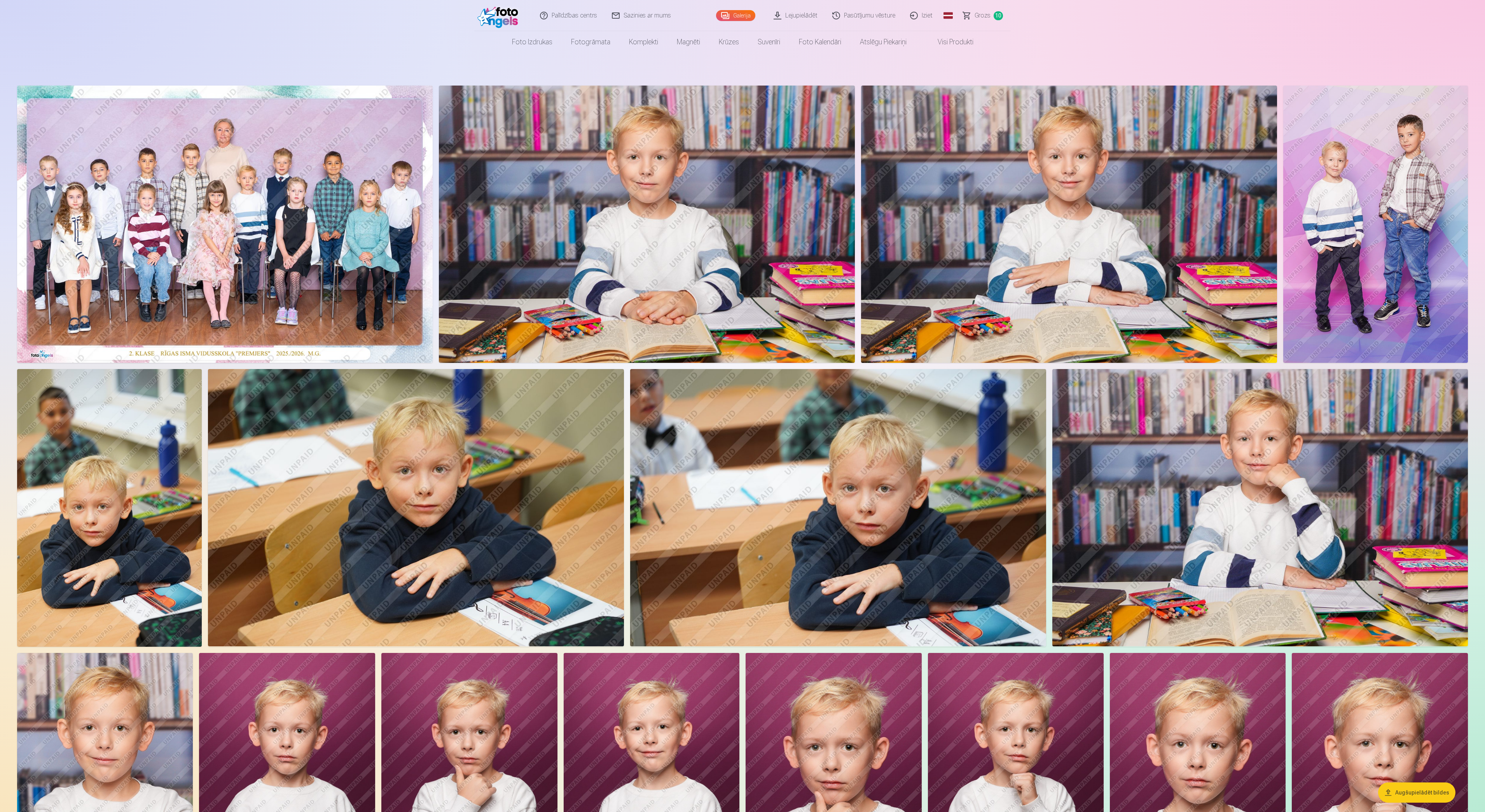
click at [986, 15] on span "Grozs" at bounding box center [983, 16] width 16 height 9
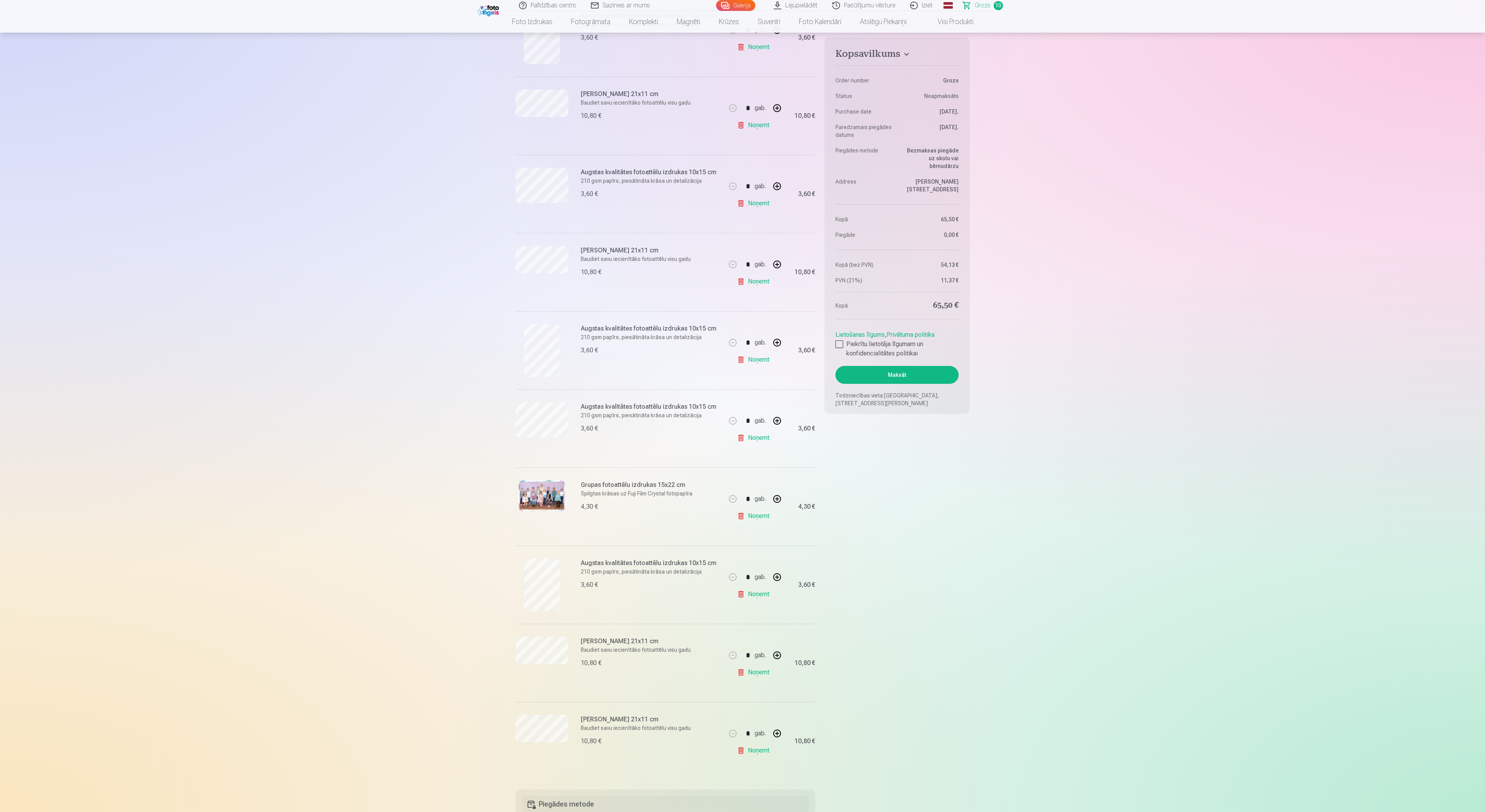
scroll to position [78, 0]
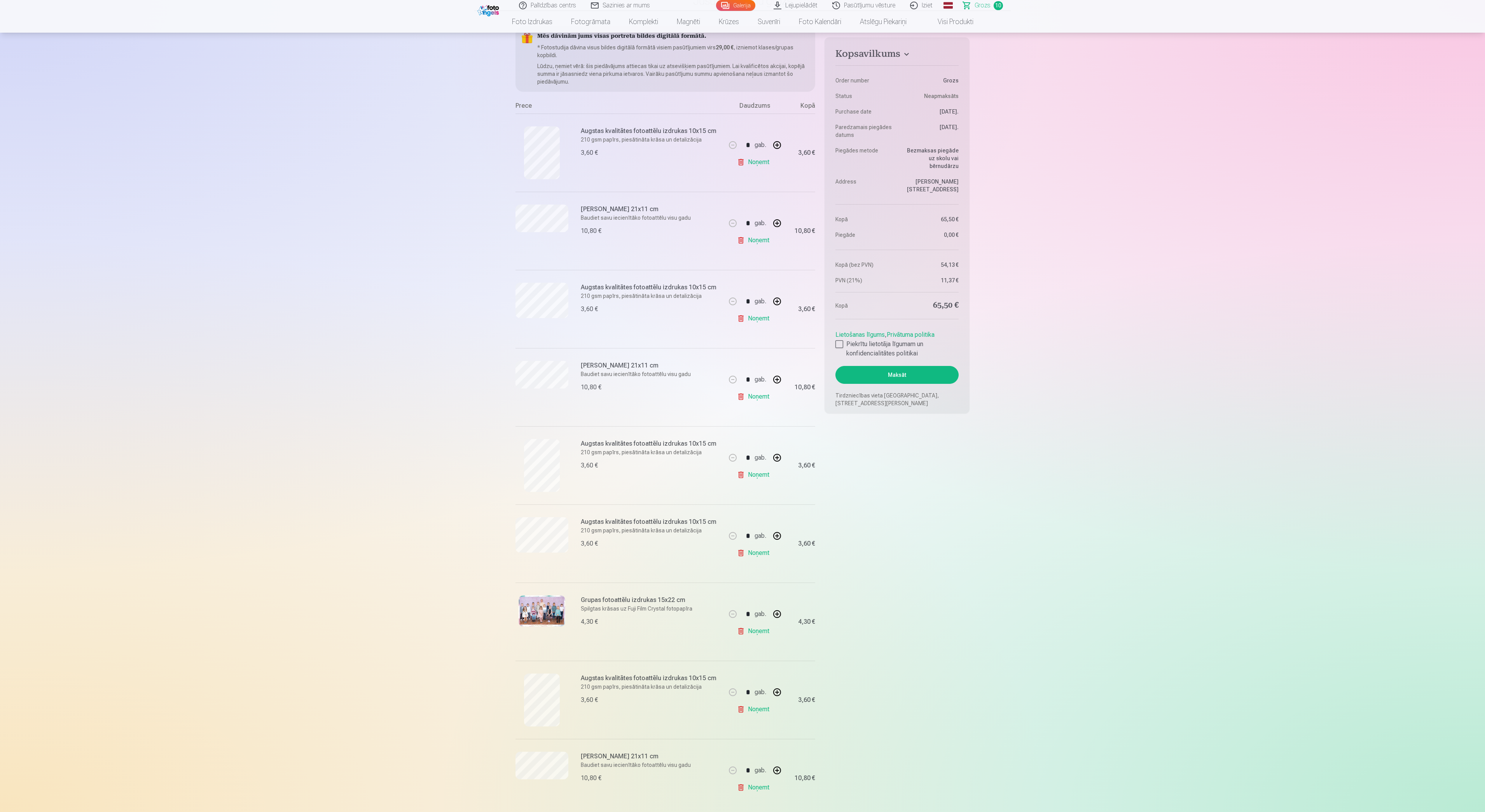
click at [757, 159] on link "Noņemt" at bounding box center [754, 162] width 35 height 16
click at [756, 316] on link "Noņemt" at bounding box center [754, 318] width 35 height 16
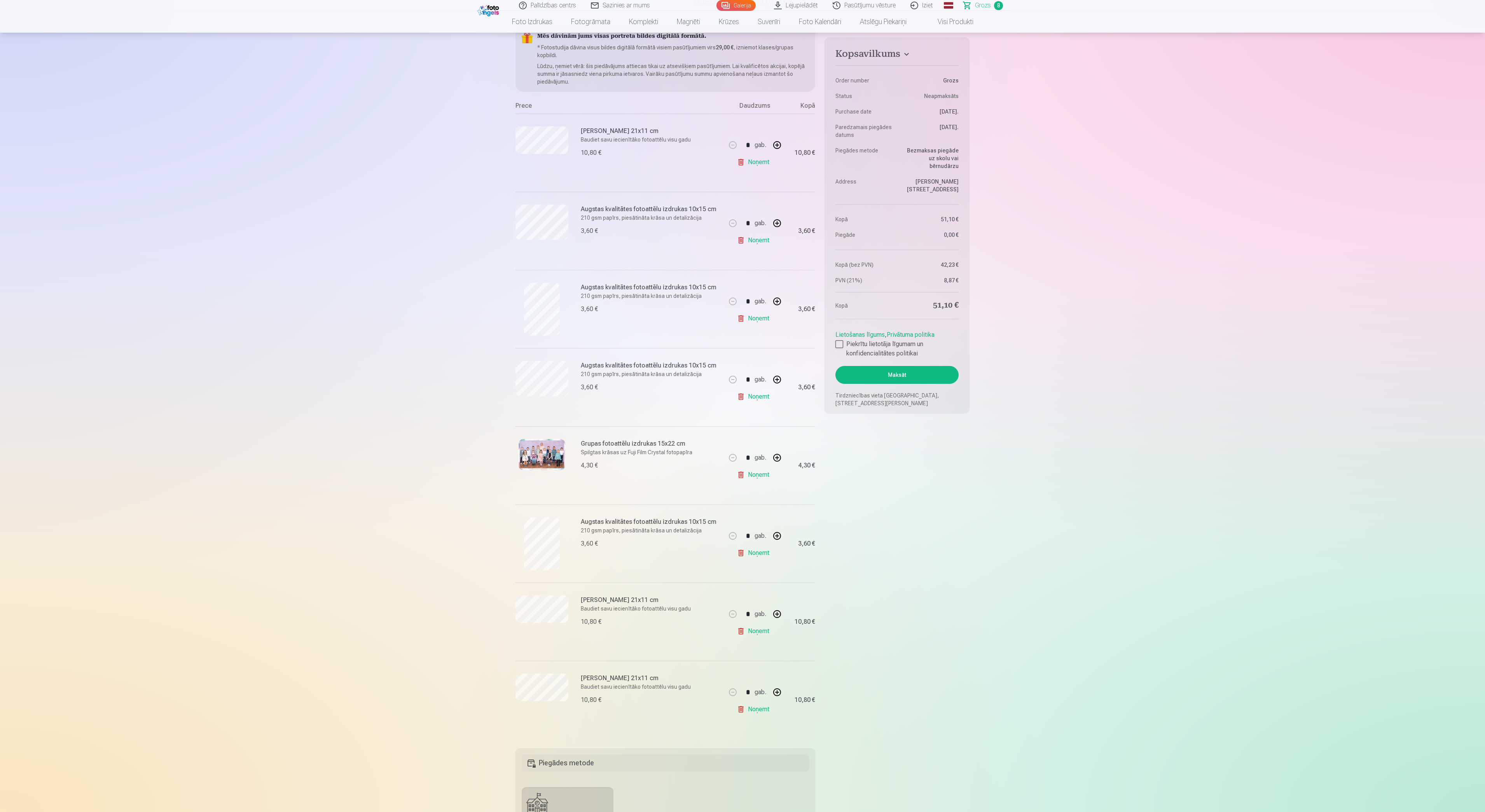
click at [758, 158] on link "Noņemt" at bounding box center [754, 162] width 35 height 16
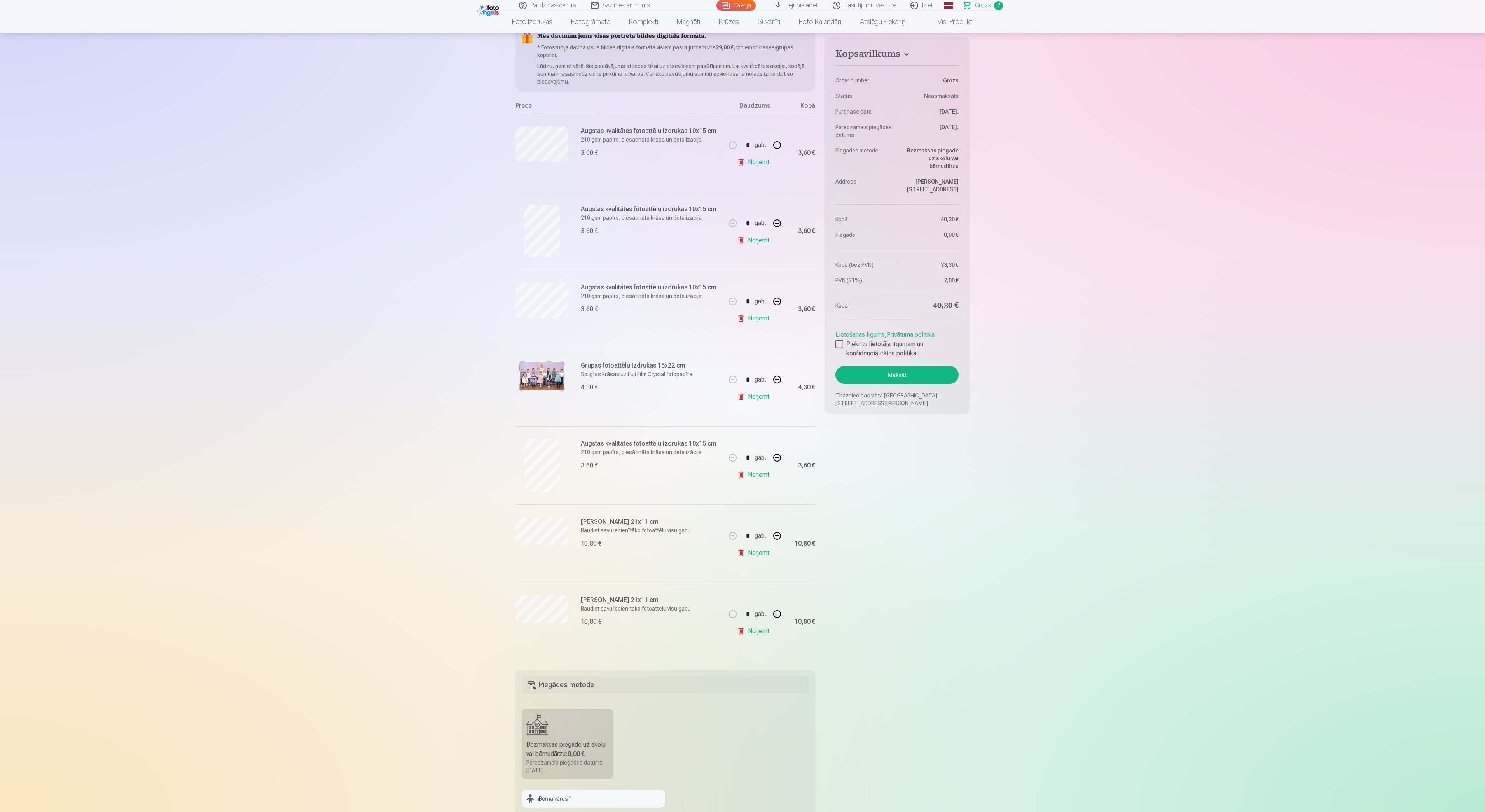
click at [764, 319] on link "Noņemt" at bounding box center [754, 318] width 35 height 16
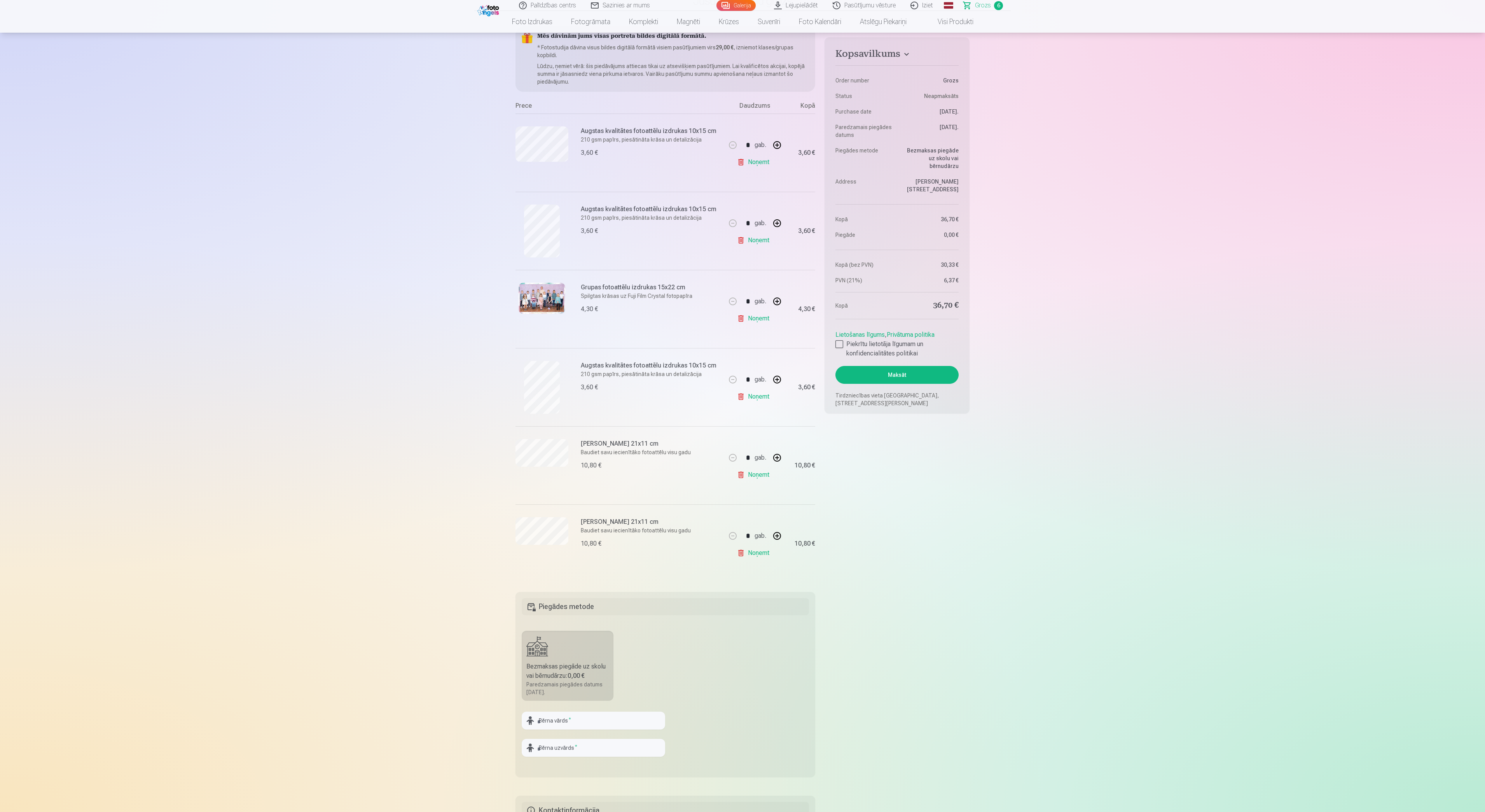
click at [758, 399] on link "Noņemt" at bounding box center [754, 396] width 35 height 16
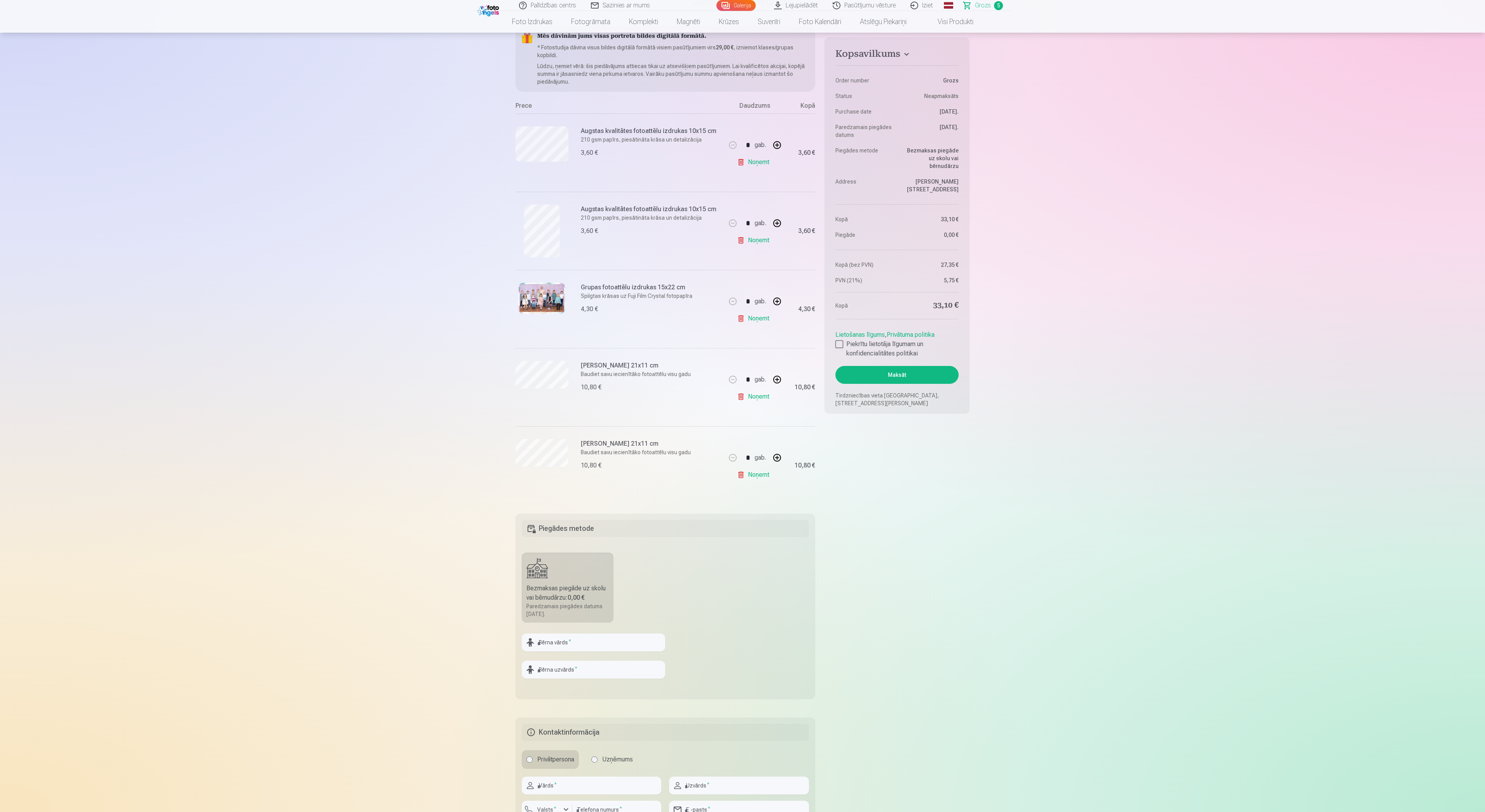
scroll to position [0, 0]
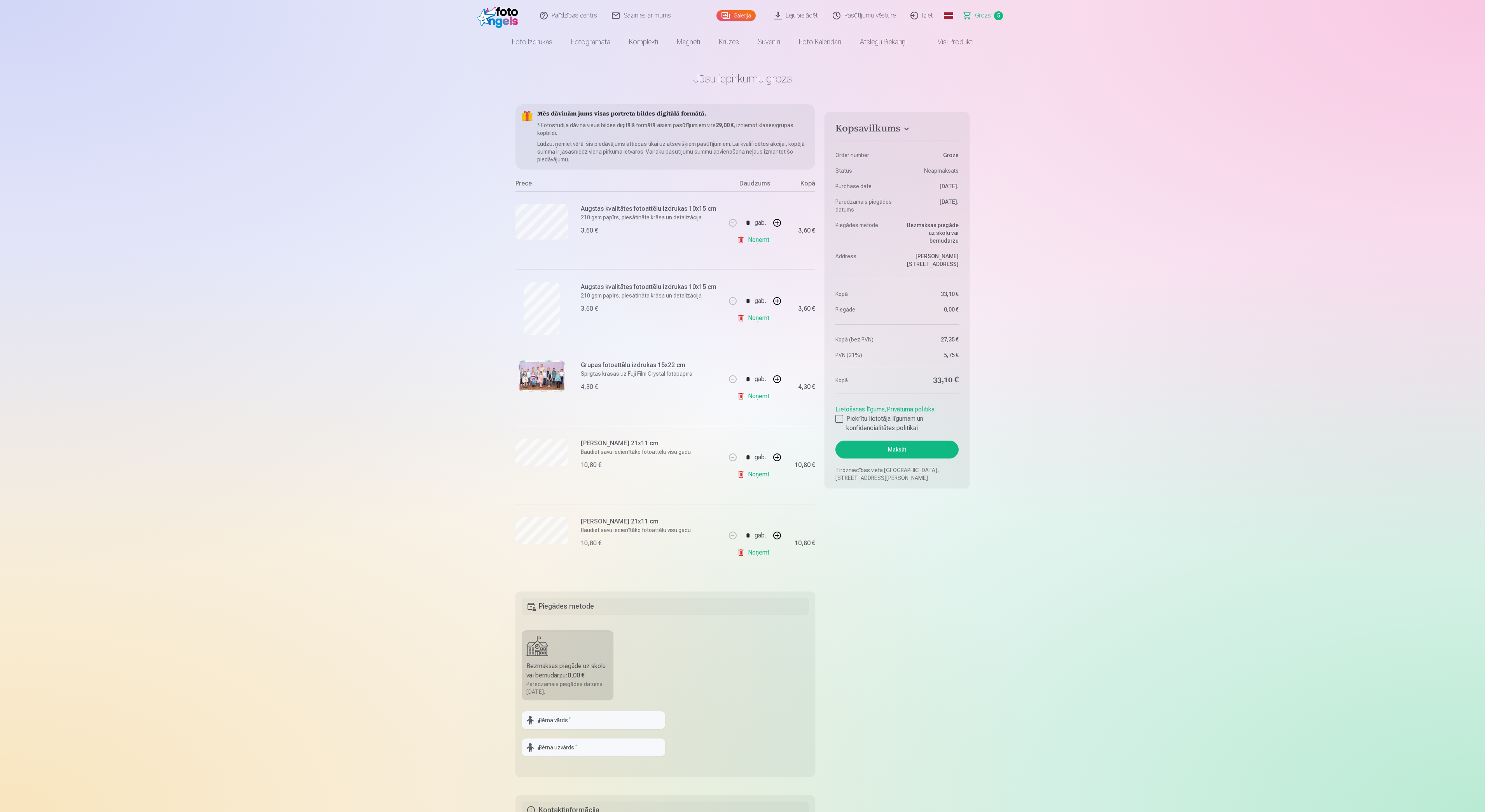
click at [754, 242] on link "Noņemt" at bounding box center [754, 240] width 35 height 16
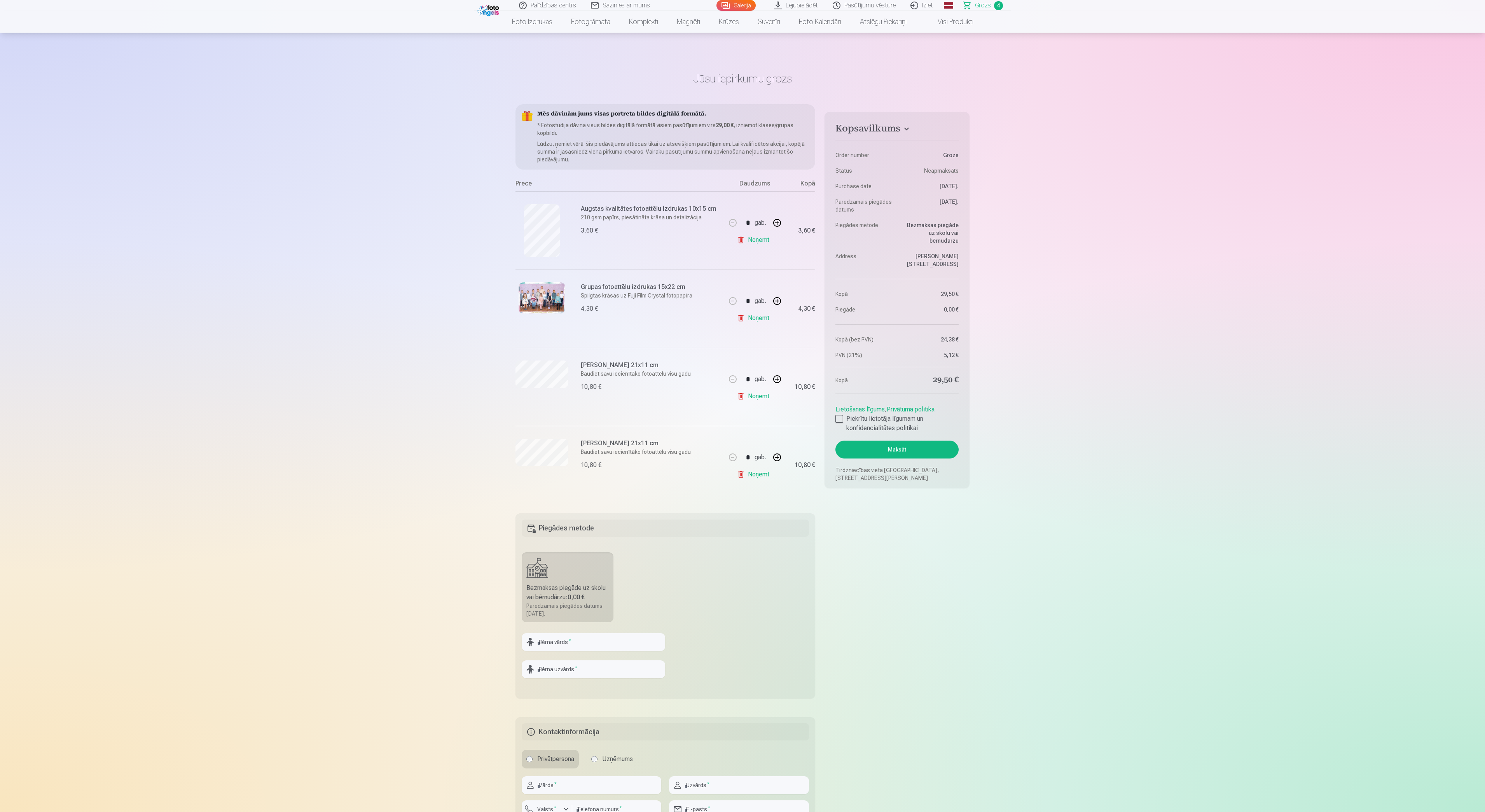
scroll to position [155, 0]
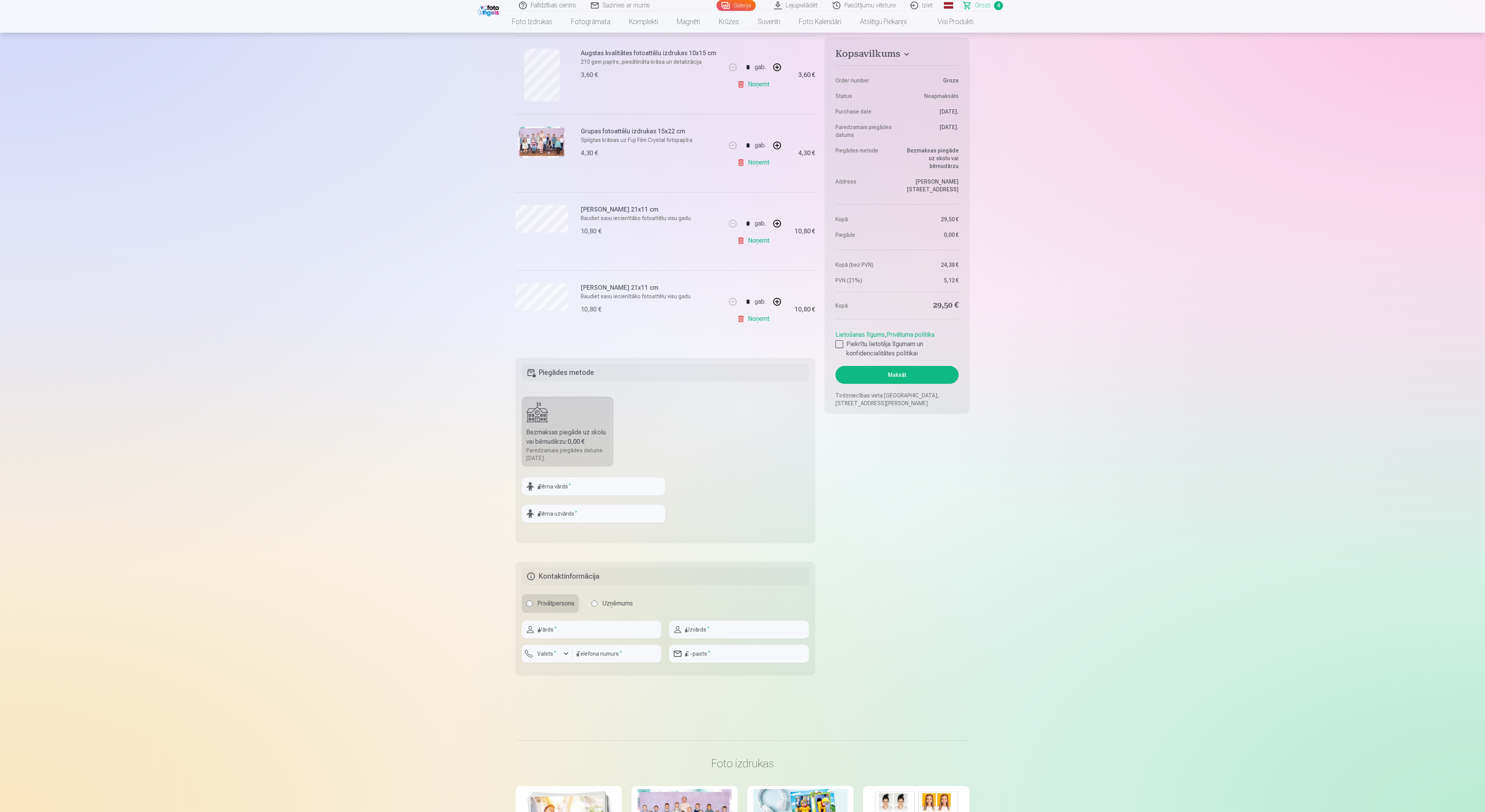
click at [627, 497] on div at bounding box center [593, 498] width 144 height 6
click at [627, 490] on input "text" at bounding box center [593, 486] width 144 height 18
type input "********"
type input "*******"
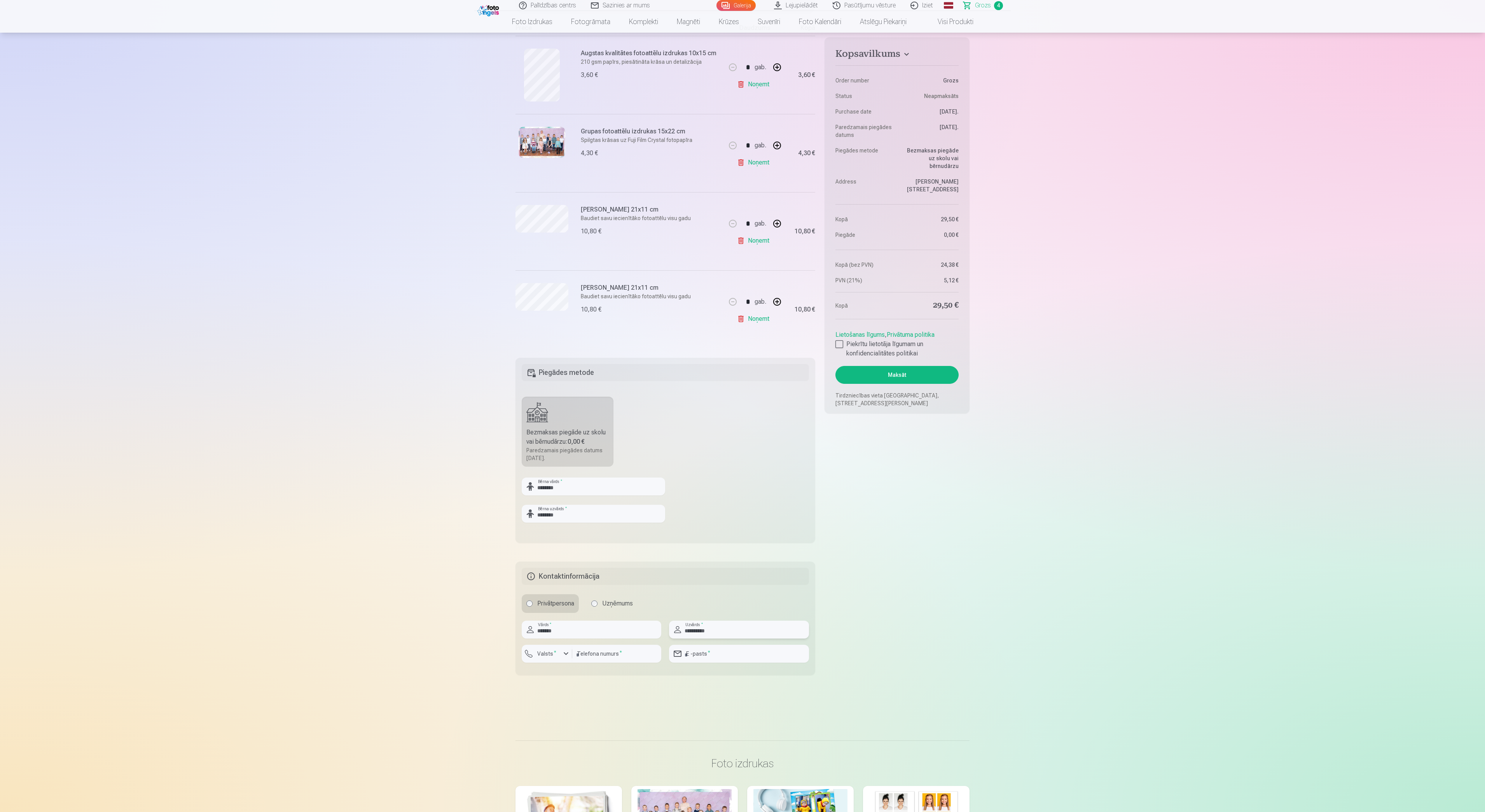
type input "**********"
click at [612, 608] on input "number" at bounding box center [617, 653] width 89 height 18
type input "********"
type input "**********"
click at [553, 608] on div "button" at bounding box center [549, 654] width 23 height 8
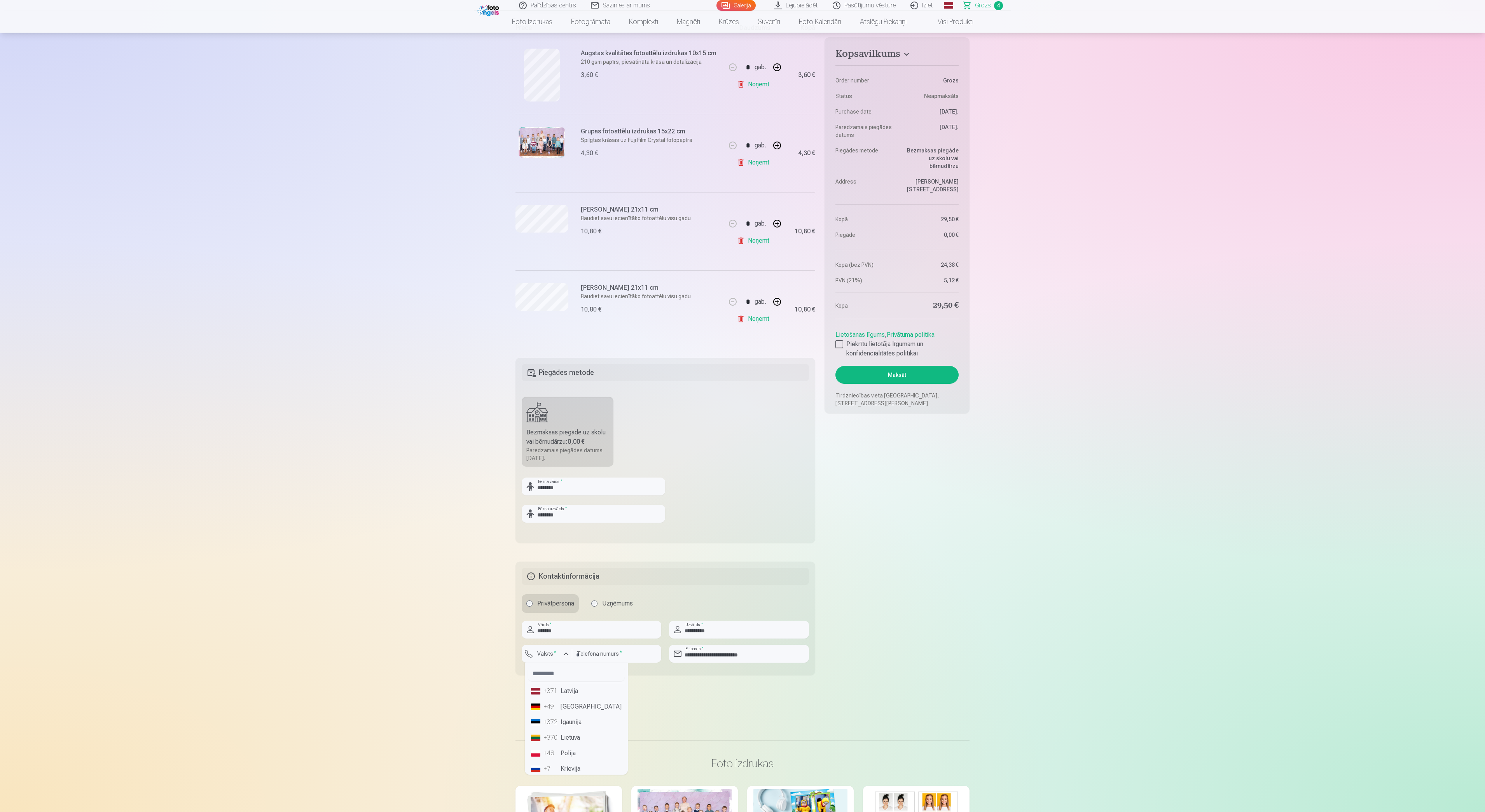
click at [575, 608] on li "+371 Latvija" at bounding box center [577, 691] width 97 height 16
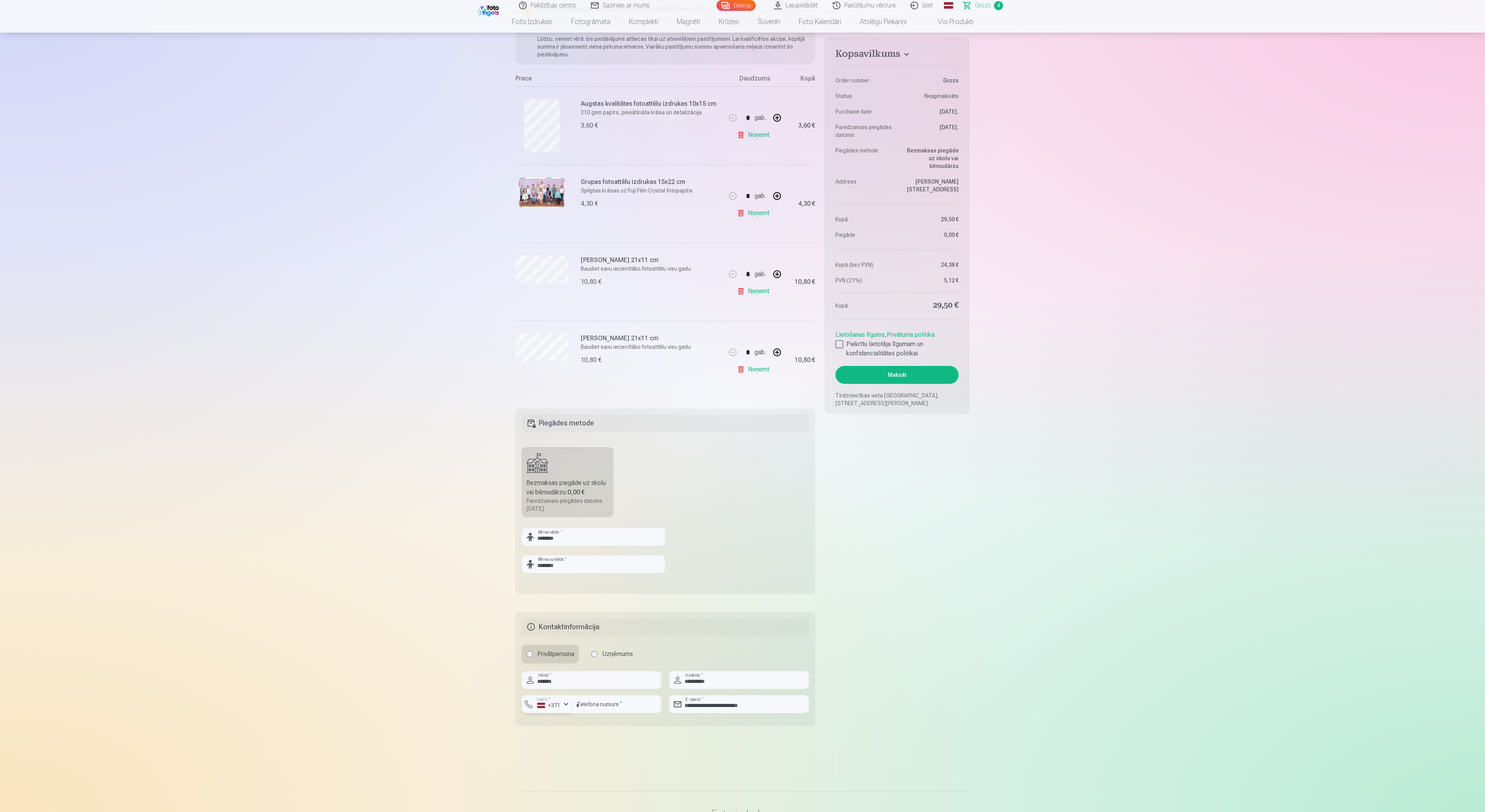
scroll to position [78, 0]
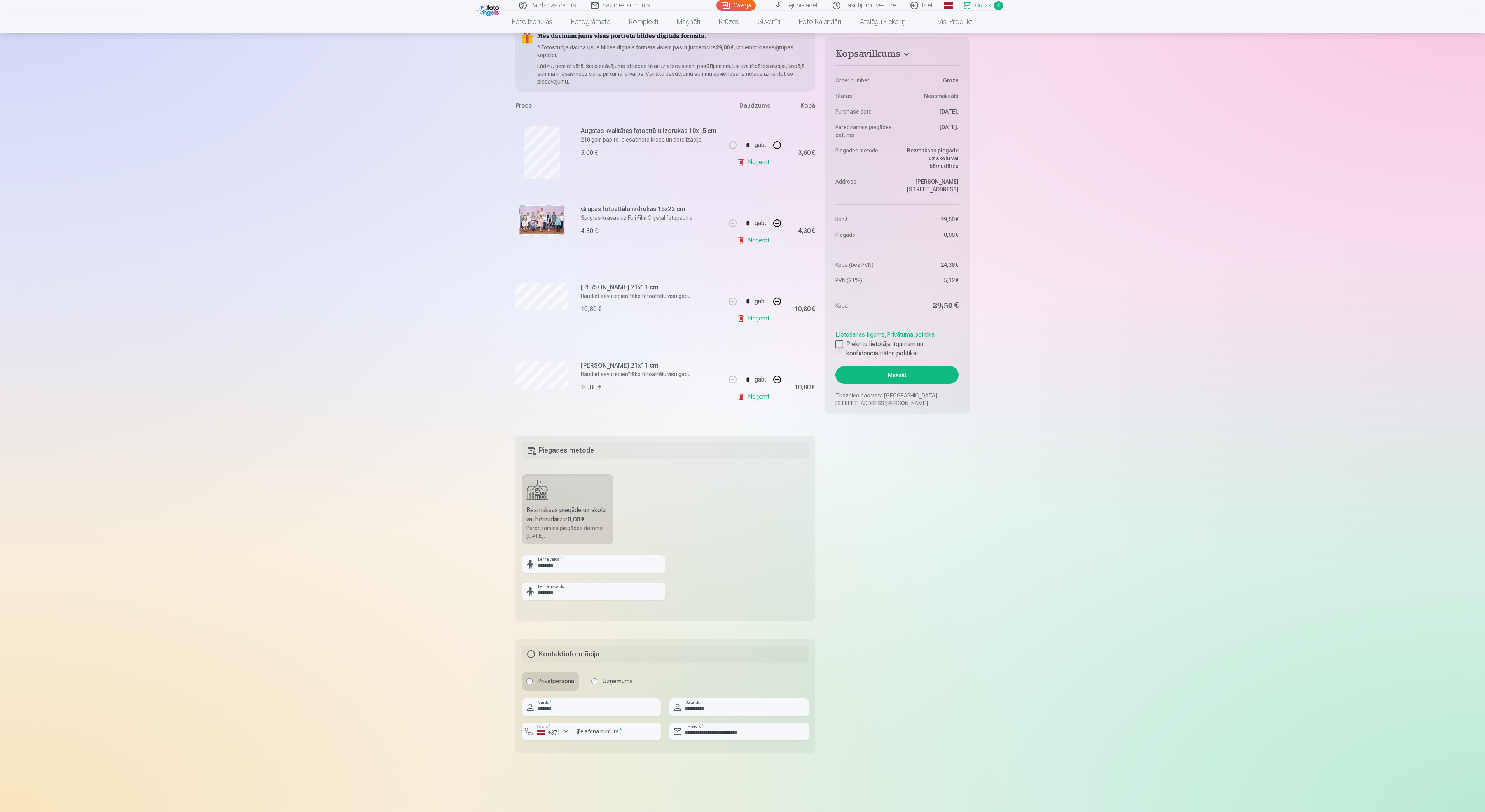
click at [842, 340] on div at bounding box center [839, 343] width 8 height 8
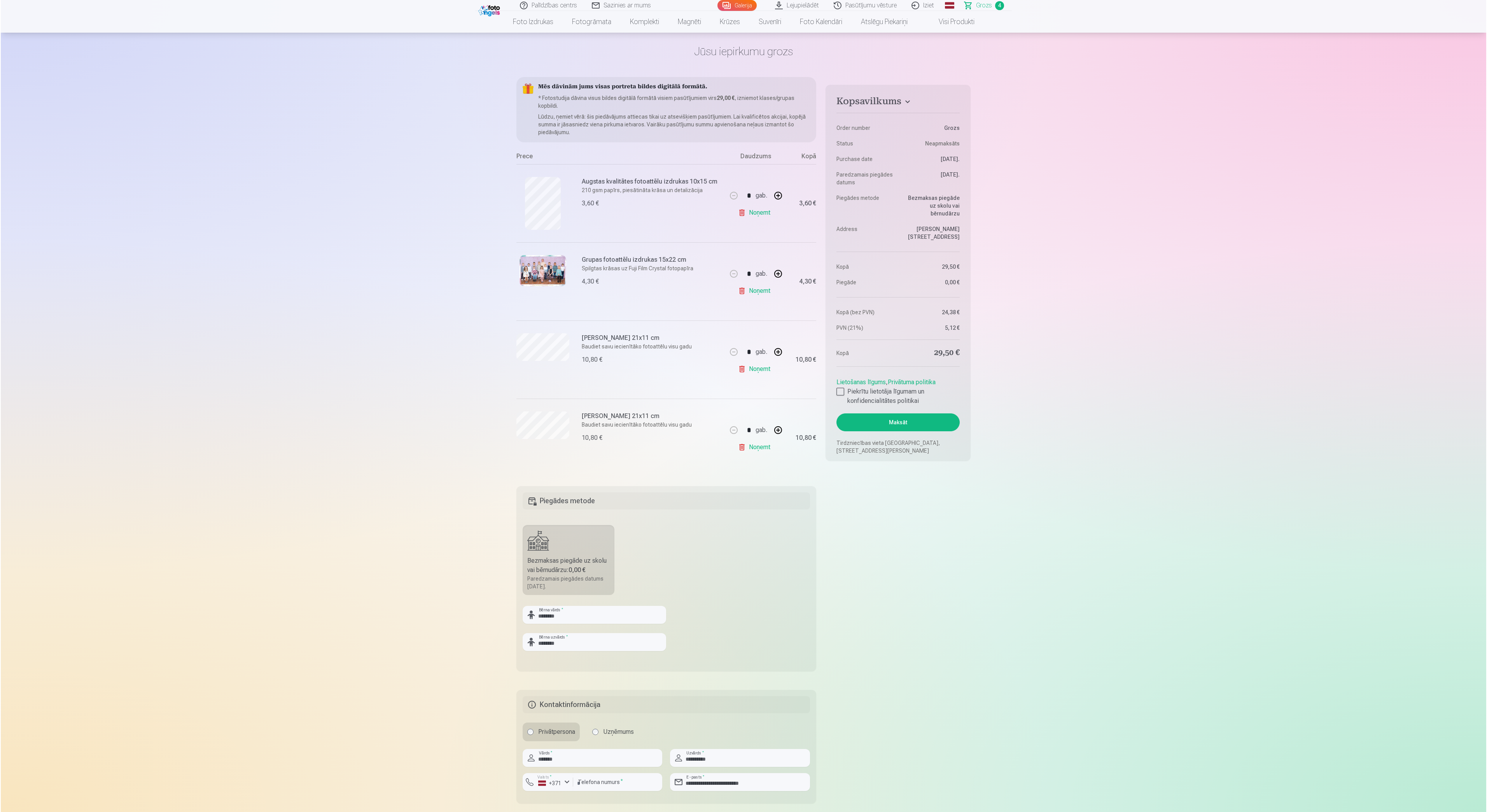
scroll to position [0, 0]
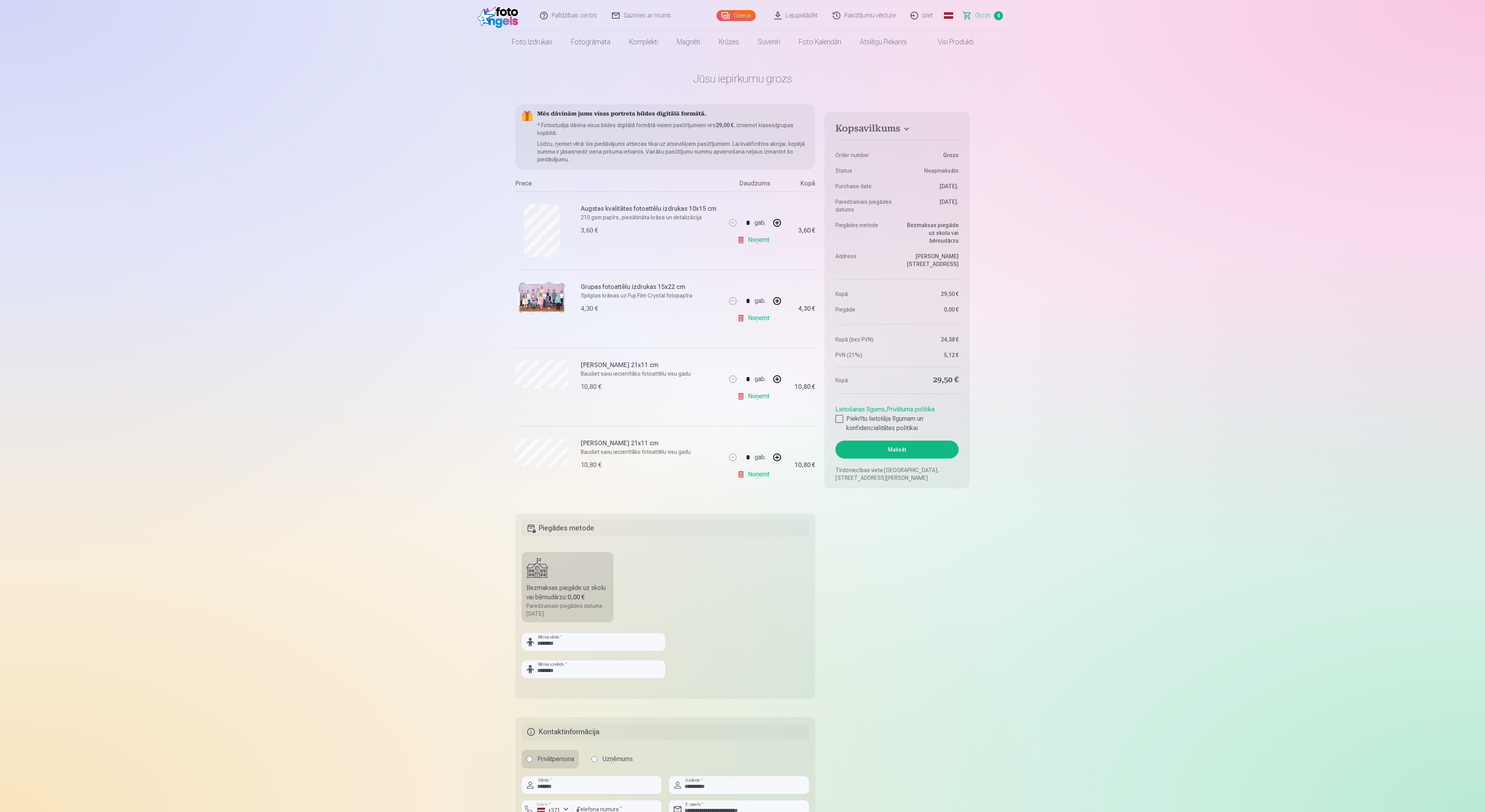
click at [912, 446] on button "Maksāt" at bounding box center [897, 449] width 124 height 18
